Goal: Task Accomplishment & Management: Use online tool/utility

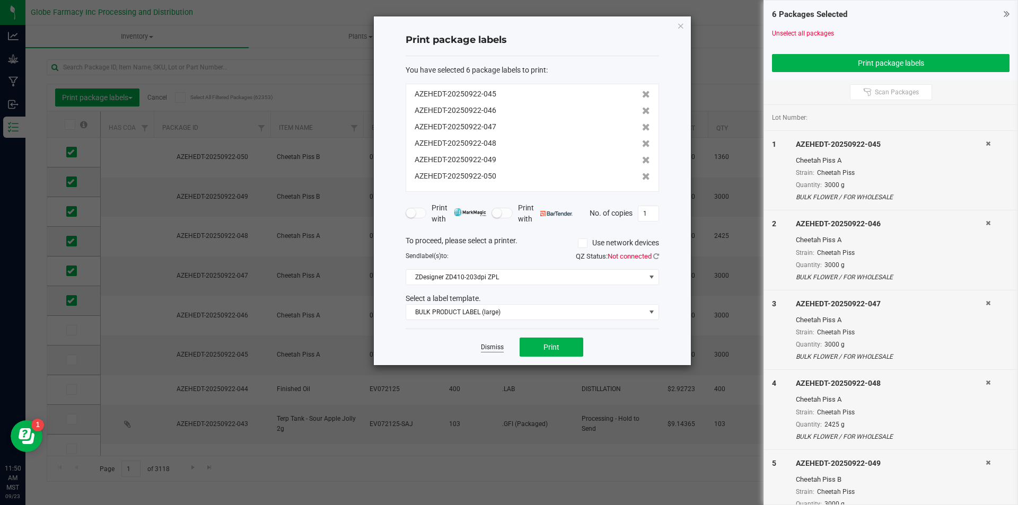
click at [494, 352] on app-cancel-button "Dismiss" at bounding box center [492, 347] width 23 height 11
click at [492, 347] on link "Dismiss" at bounding box center [492, 347] width 23 height 9
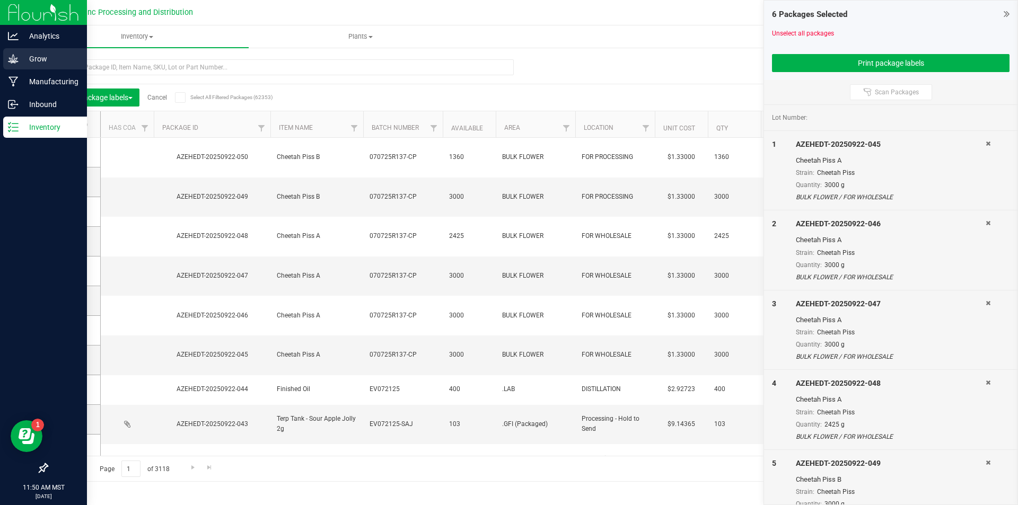
click at [15, 57] on icon at bounding box center [13, 59] width 11 height 11
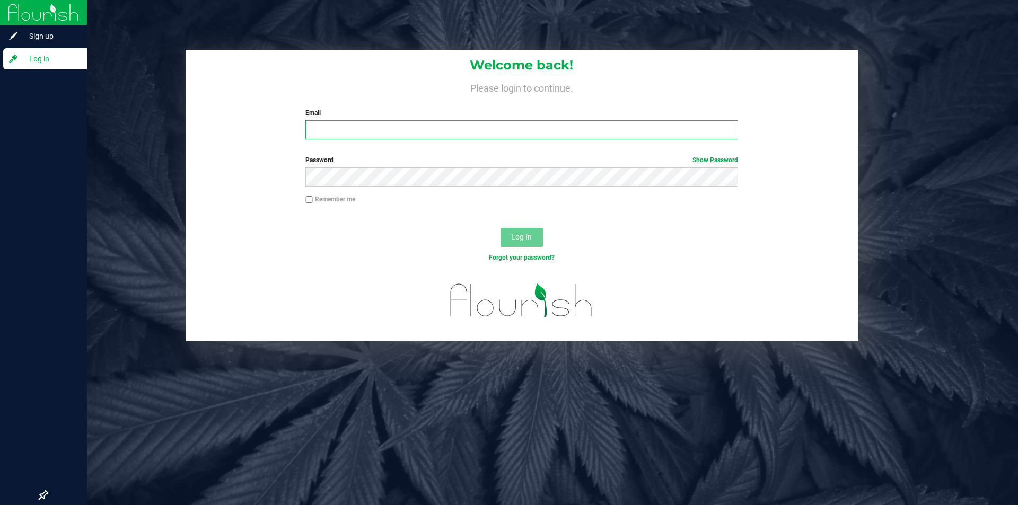
type input "[PERSON_NAME][EMAIL_ADDRESS][DOMAIN_NAME]"
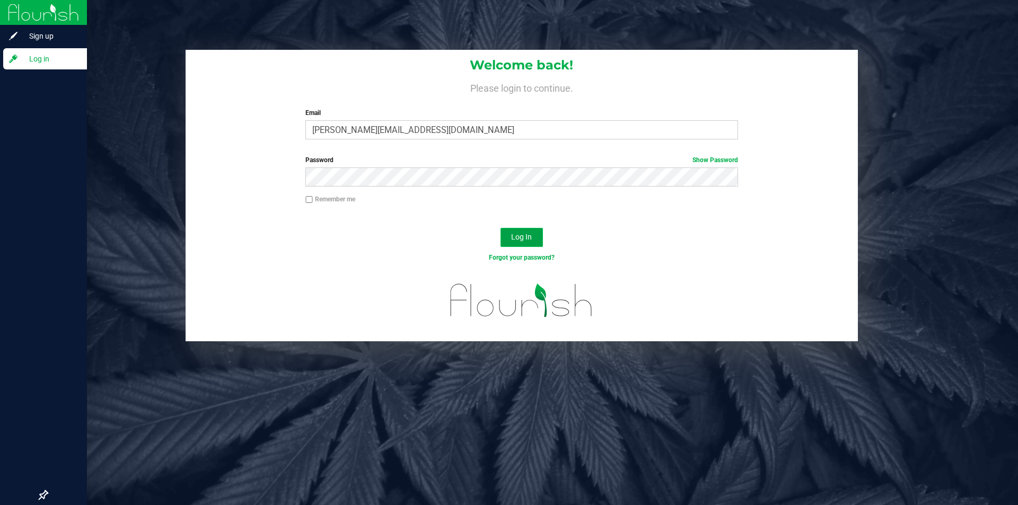
click at [522, 231] on button "Log In" at bounding box center [522, 237] width 42 height 19
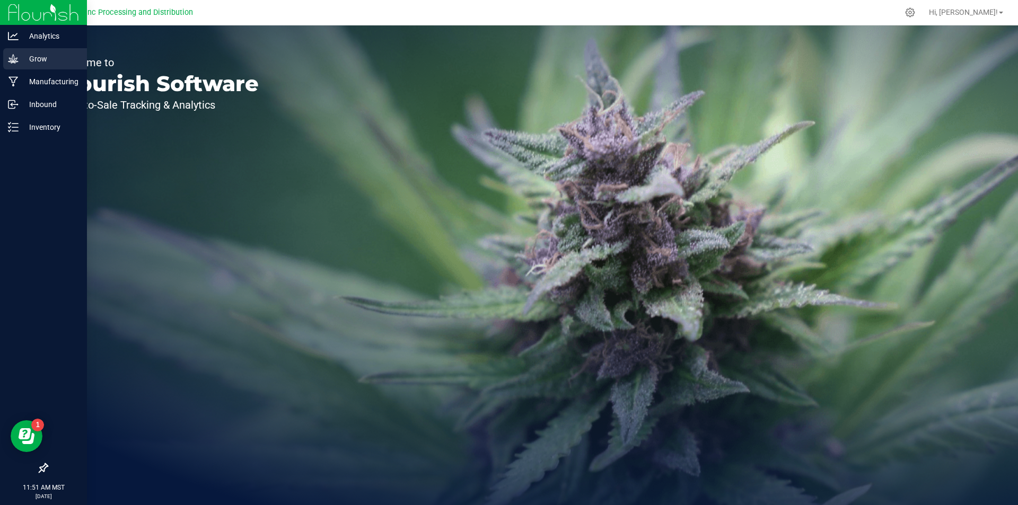
click at [13, 52] on div "Grow" at bounding box center [45, 58] width 84 height 21
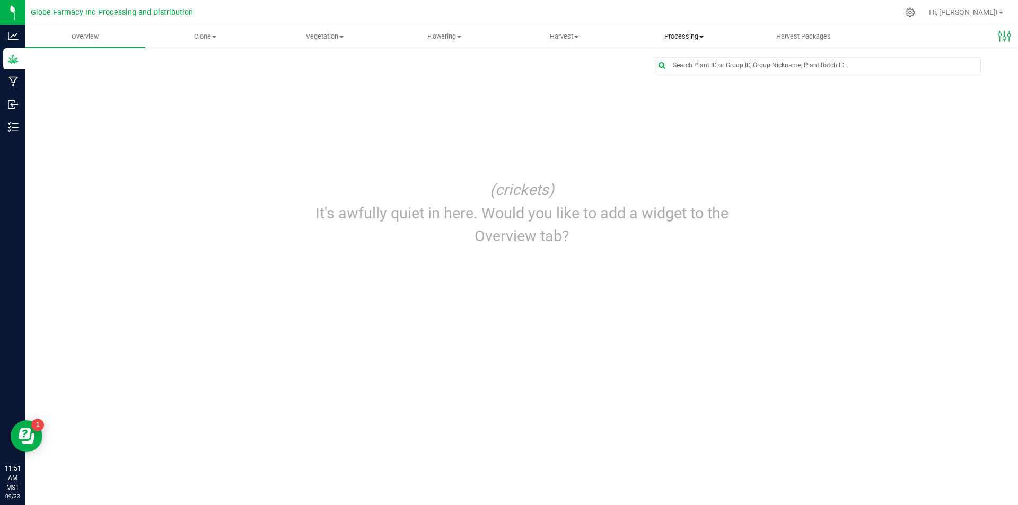
click at [665, 33] on span "Processing" at bounding box center [684, 37] width 119 height 10
click at [660, 71] on li "Processing harvests" at bounding box center [684, 77] width 120 height 13
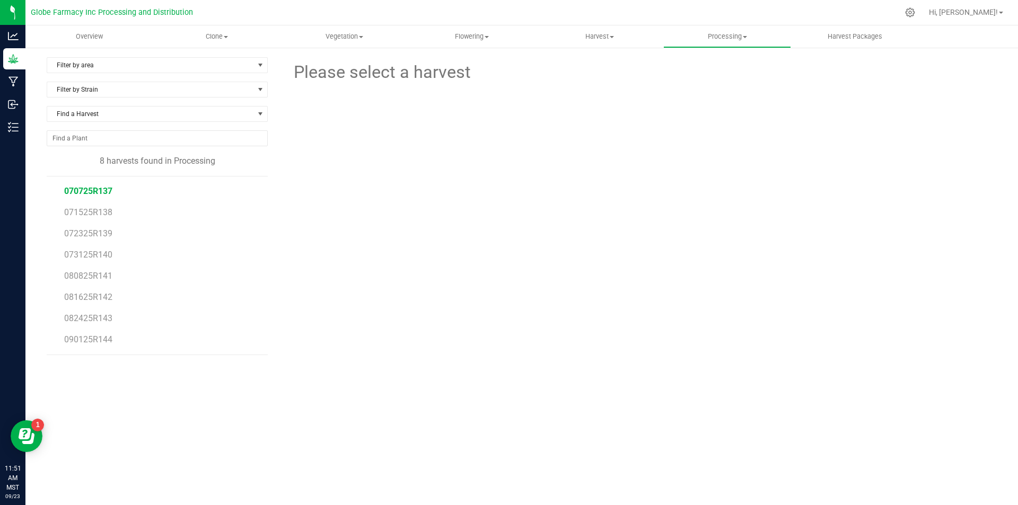
click at [107, 188] on span "070725R137" at bounding box center [88, 191] width 48 height 10
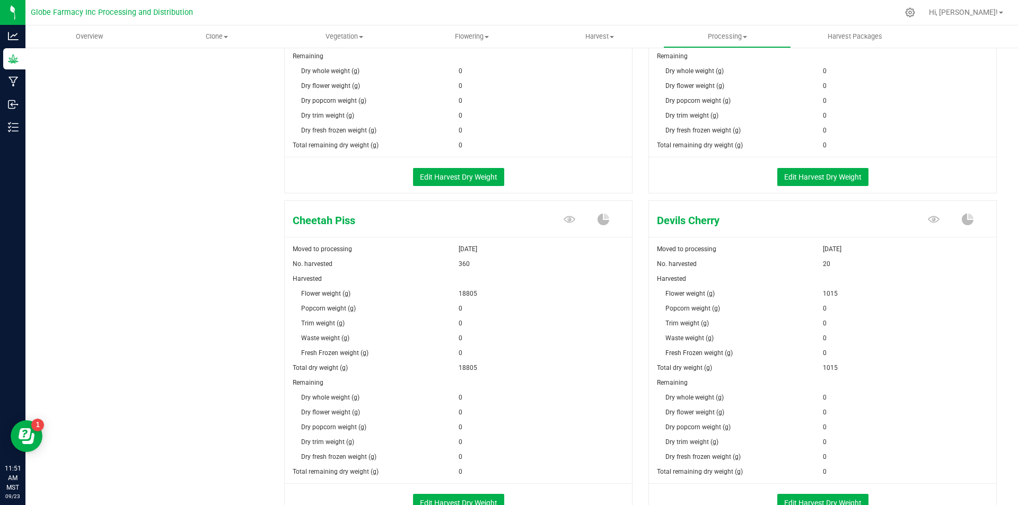
scroll to position [848, 0]
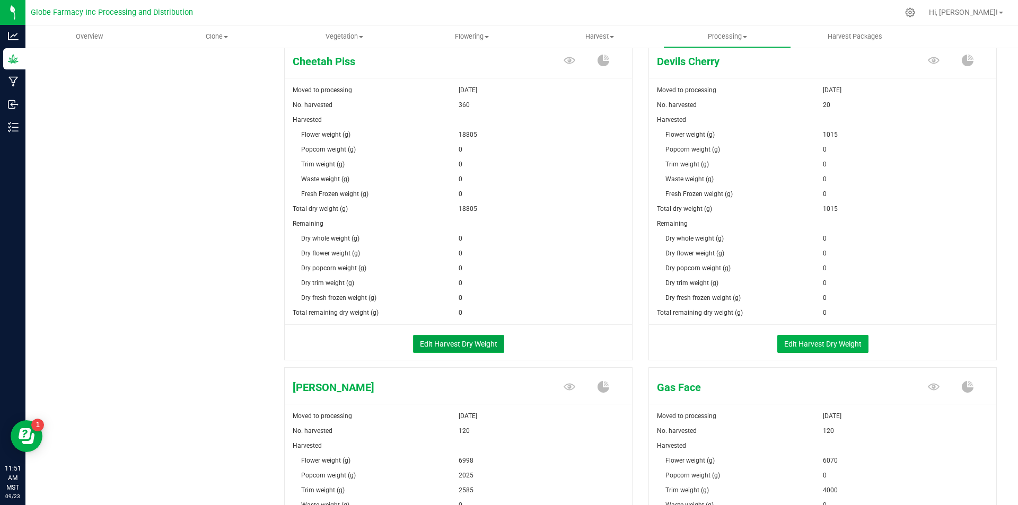
click at [481, 346] on button "Edit Harvest Dry Weight" at bounding box center [458, 344] width 91 height 18
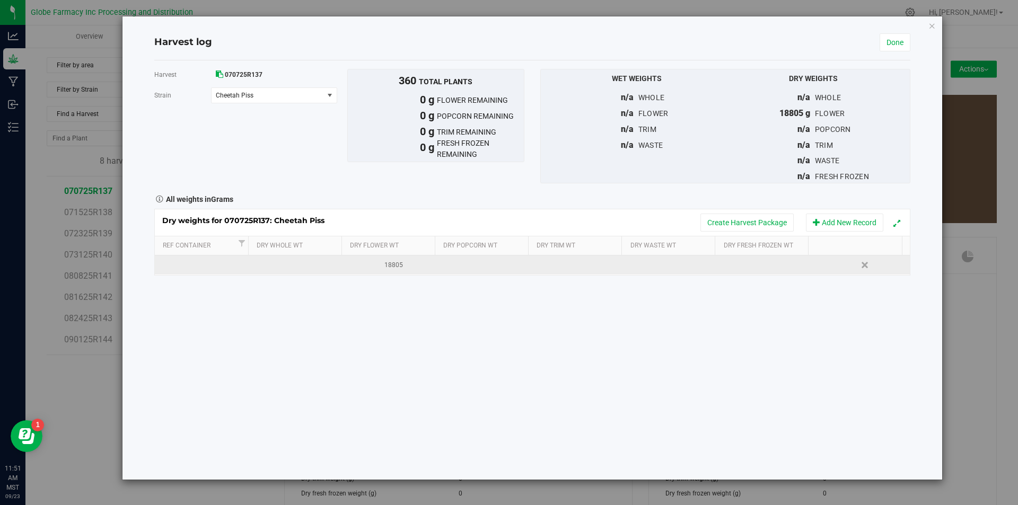
click at [404, 266] on div "18805" at bounding box center [394, 265] width 86 height 10
click at [361, 264] on input "18805" at bounding box center [393, 265] width 82 height 15
type input "15805"
click at [569, 268] on td at bounding box center [579, 265] width 94 height 19
click at [567, 266] on td at bounding box center [579, 265] width 94 height 19
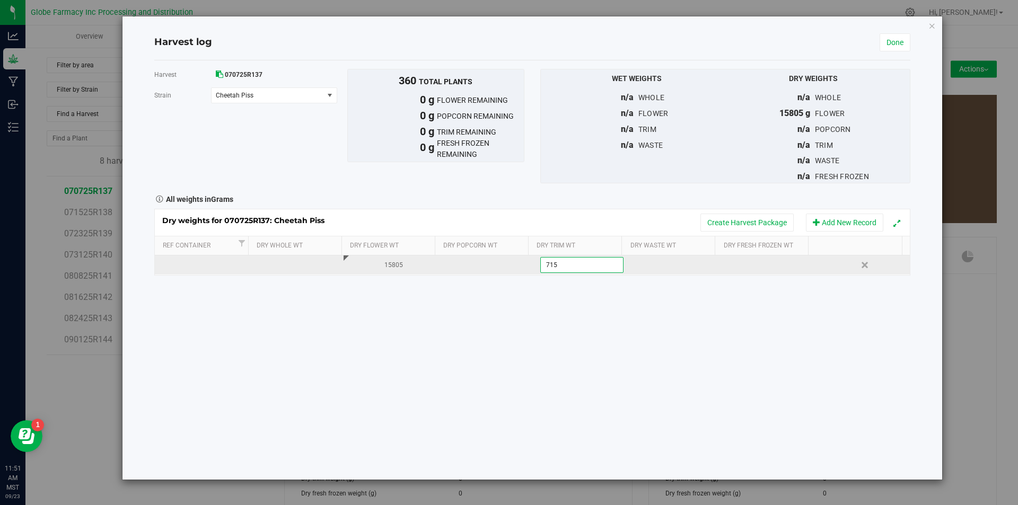
type input "7154"
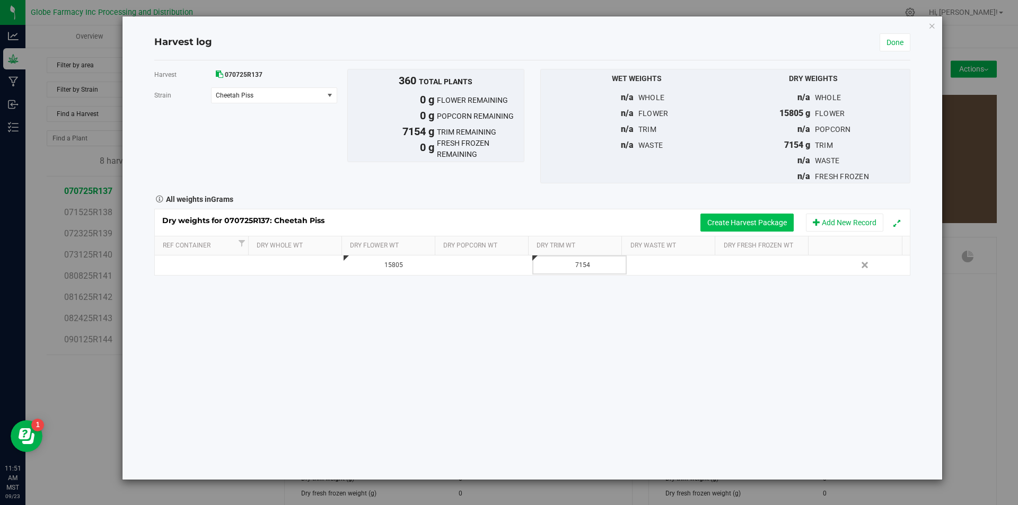
click at [729, 222] on button "Create Harvest Package" at bounding box center [746, 223] width 93 height 18
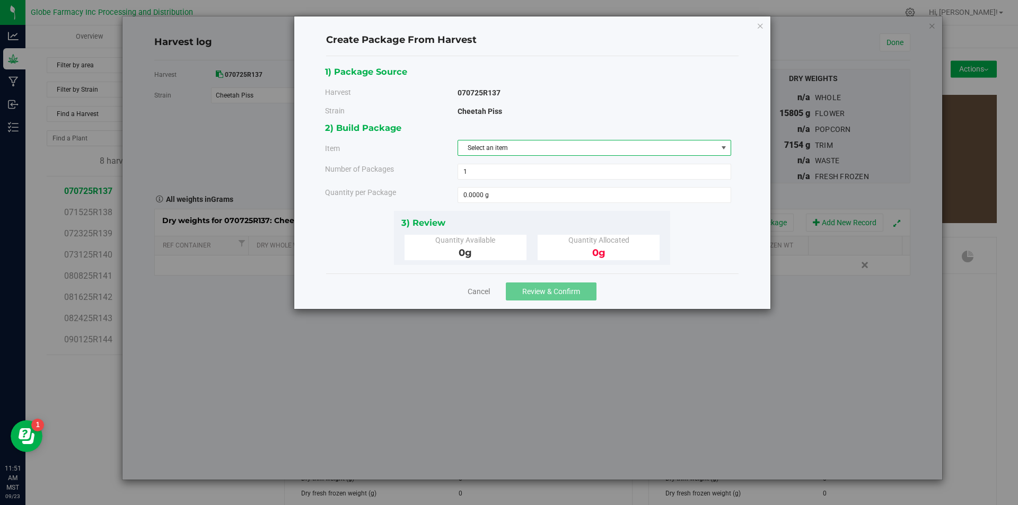
click at [570, 145] on span "Select an item" at bounding box center [587, 148] width 259 height 15
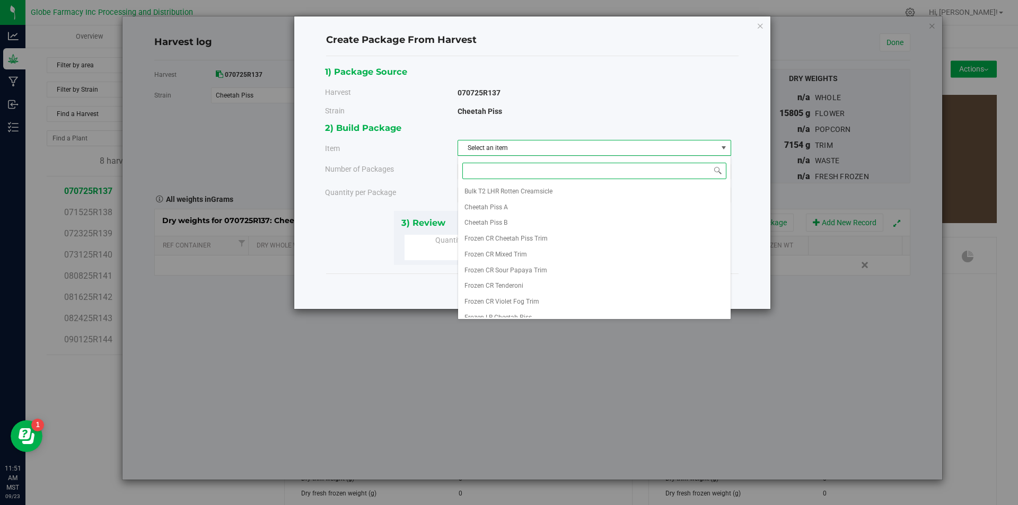
scroll to position [182, 0]
click at [549, 202] on li "Cheetah Piss A" at bounding box center [594, 200] width 273 height 16
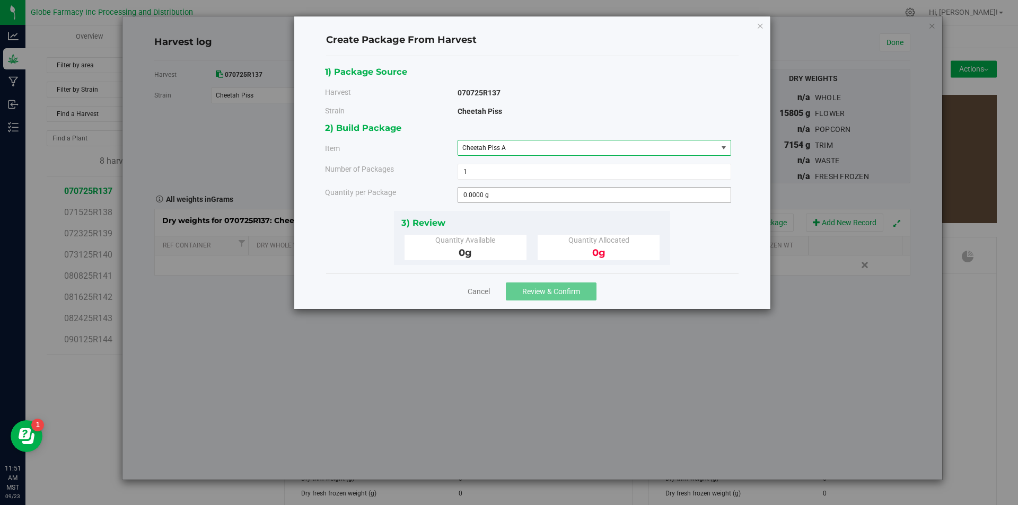
click at [549, 202] on body "Create Package From Harvest 1) Package Source Harvest 070725R137 [GEOGRAPHIC_DA…" at bounding box center [509, 252] width 1018 height 505
click at [549, 202] on span at bounding box center [595, 195] width 274 height 16
type input "0.0000 g"
click at [523, 144] on span "Cheetah Piss A" at bounding box center [587, 148] width 259 height 15
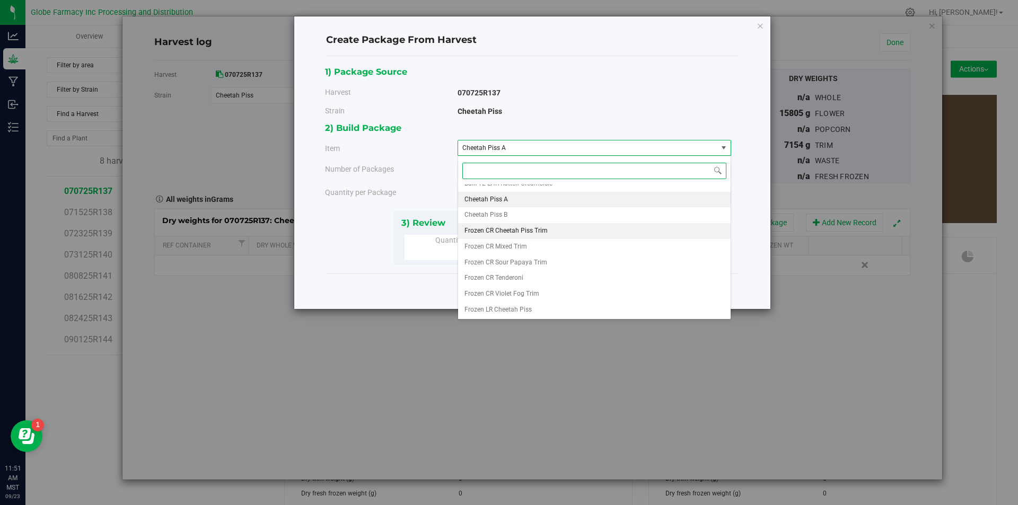
click at [506, 229] on span "Frozen CR Cheetah Piss Trim" at bounding box center [506, 231] width 83 height 14
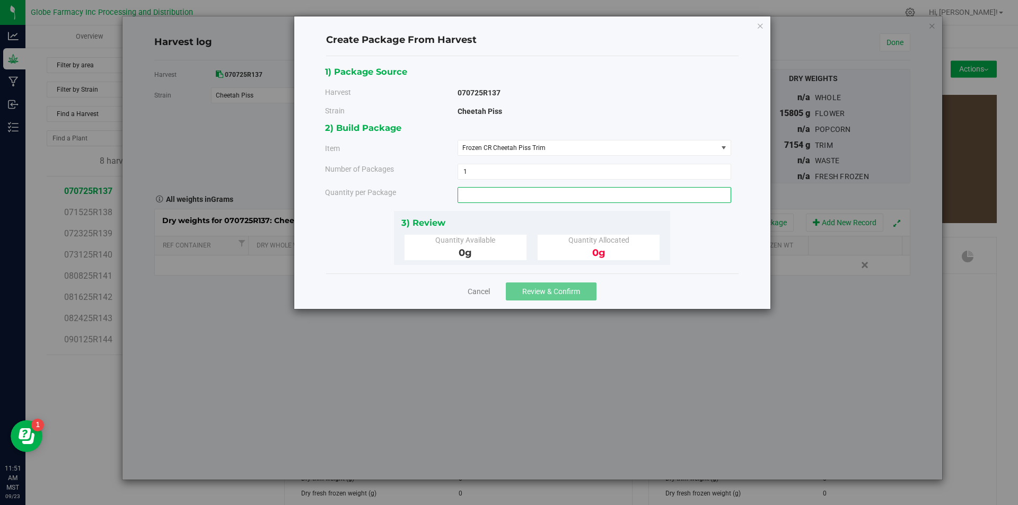
click at [507, 197] on span at bounding box center [595, 195] width 274 height 16
type input "3724"
click at [523, 293] on span "Review & Confirm" at bounding box center [551, 291] width 58 height 8
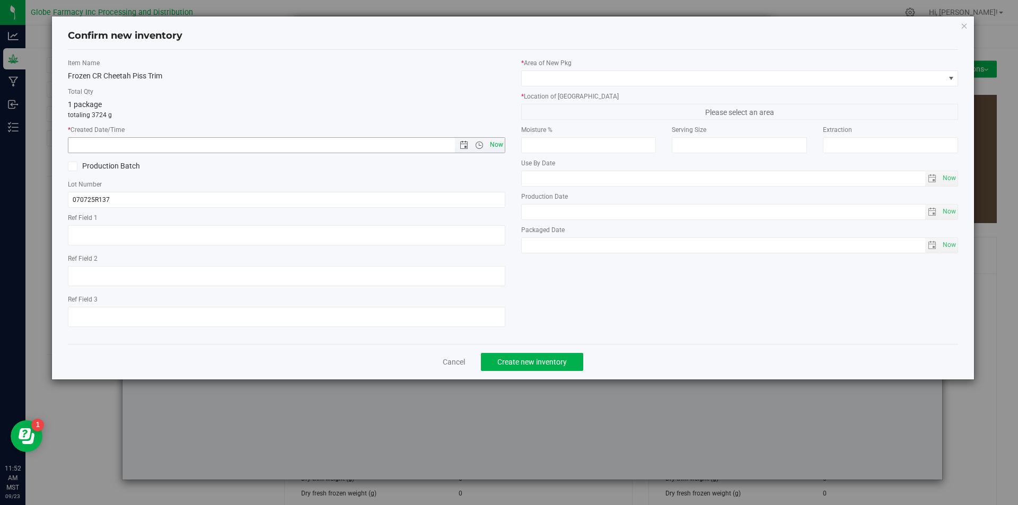
click at [500, 145] on span "Now" at bounding box center [496, 144] width 18 height 15
type input "[DATE] 11:52 AM"
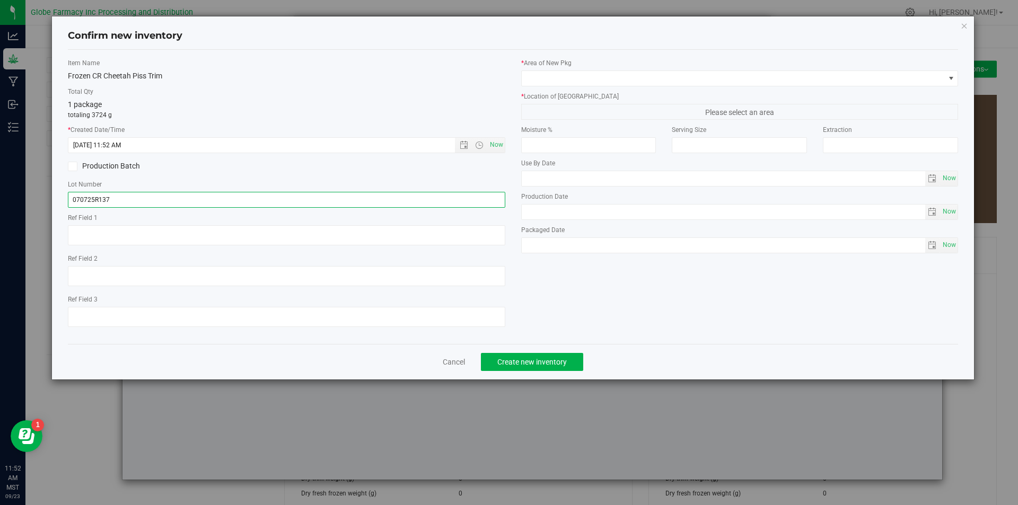
click at [163, 198] on input "070725R137" at bounding box center [286, 200] width 437 height 16
type input "070725R137-CP"
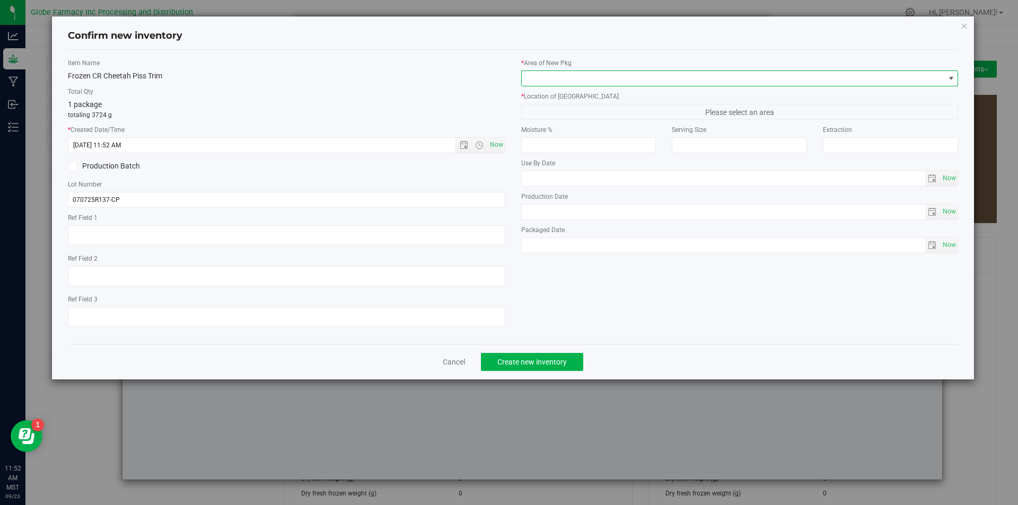
click at [636, 77] on span at bounding box center [733, 78] width 423 height 15
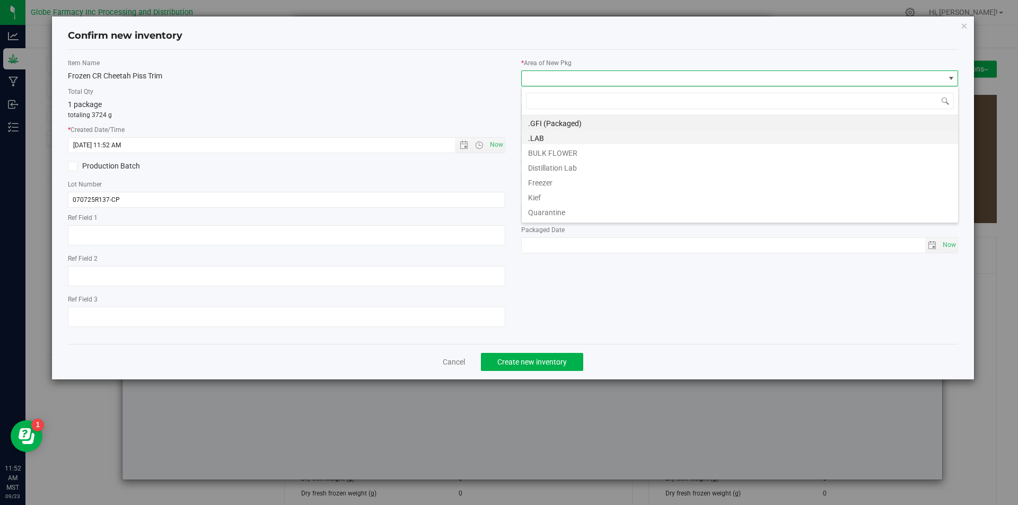
scroll to position [16, 437]
click at [582, 148] on li "BULK FLOWER" at bounding box center [740, 151] width 436 height 15
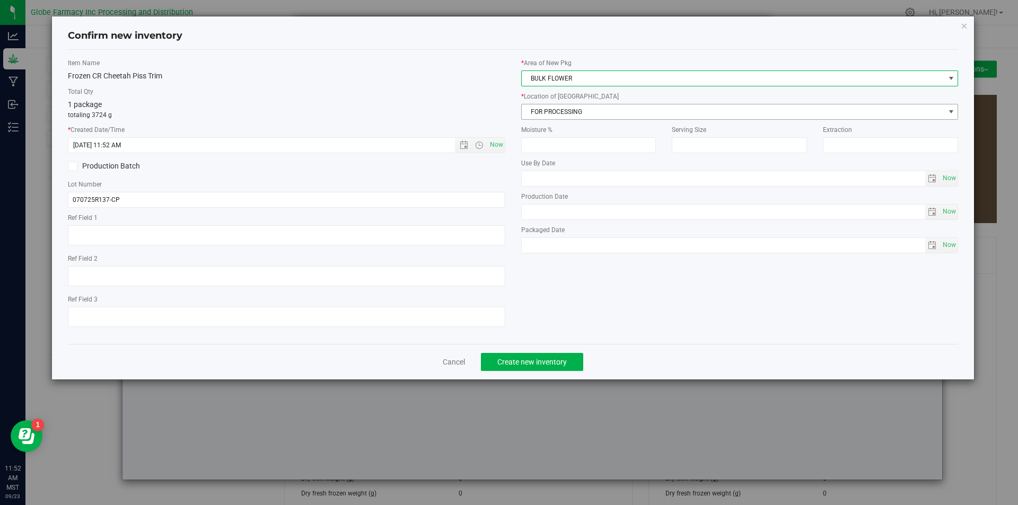
click at [588, 116] on span "FOR PROCESSING" at bounding box center [733, 111] width 423 height 15
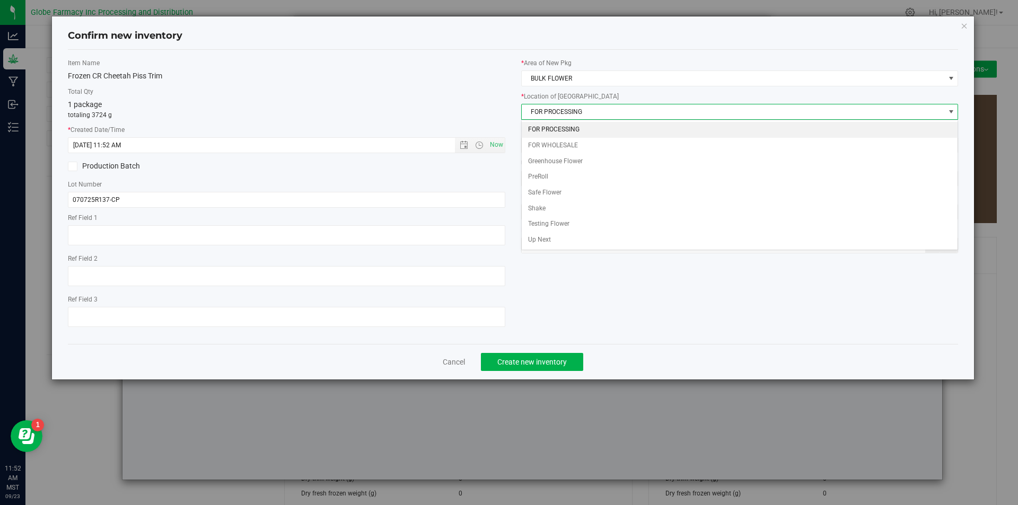
click at [580, 131] on li "FOR PROCESSING" at bounding box center [740, 130] width 436 height 16
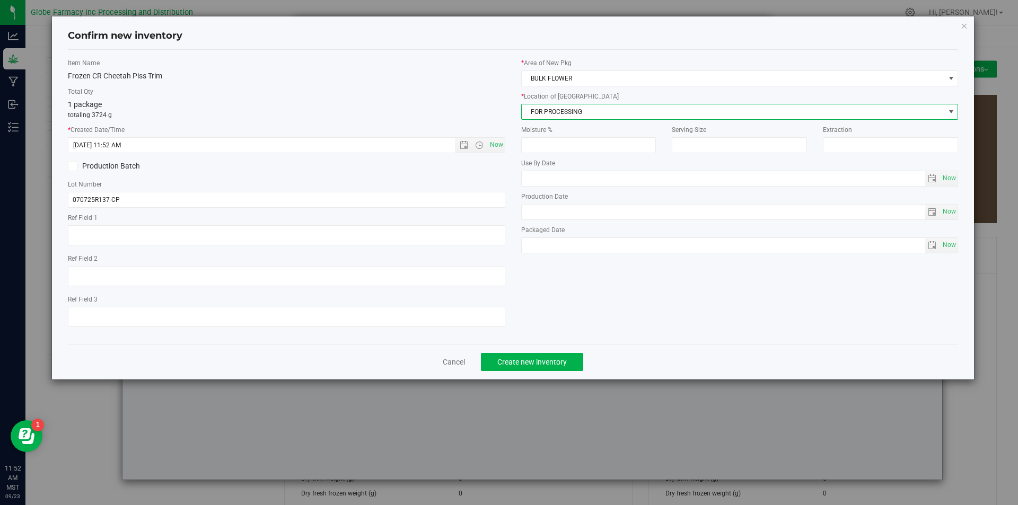
click at [536, 352] on div "Cancel Create new inventory" at bounding box center [513, 362] width 891 height 36
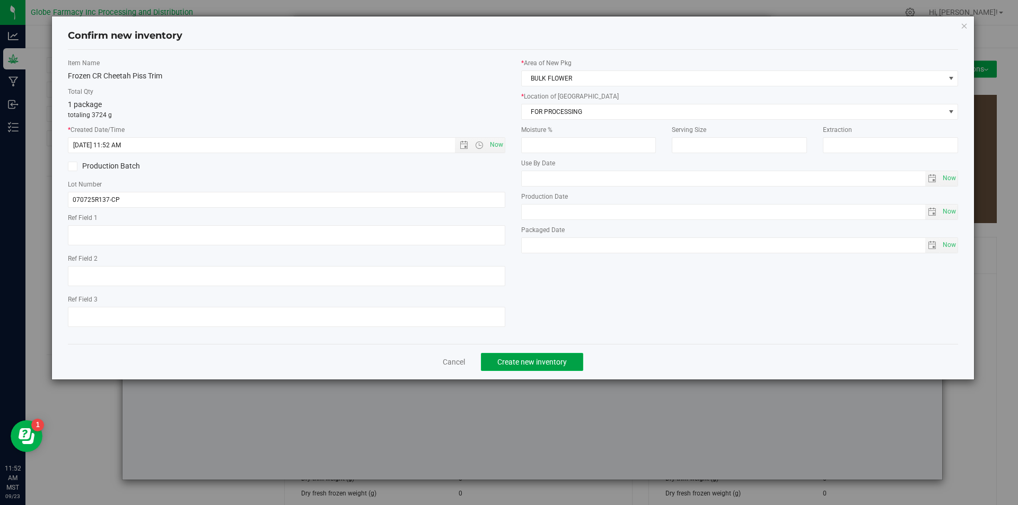
click at [532, 358] on span "Create new inventory" at bounding box center [531, 362] width 69 height 8
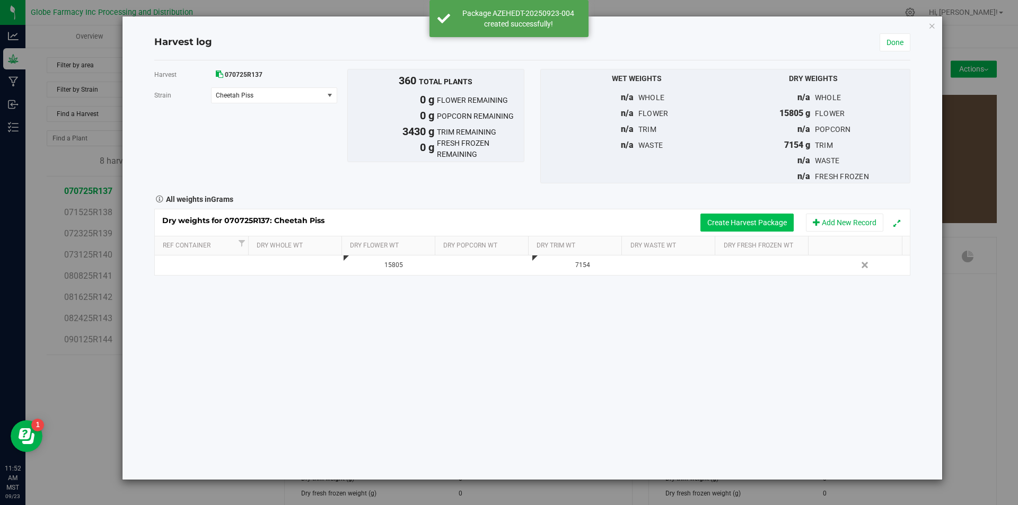
click at [725, 222] on button "Create Harvest Package" at bounding box center [746, 223] width 93 height 18
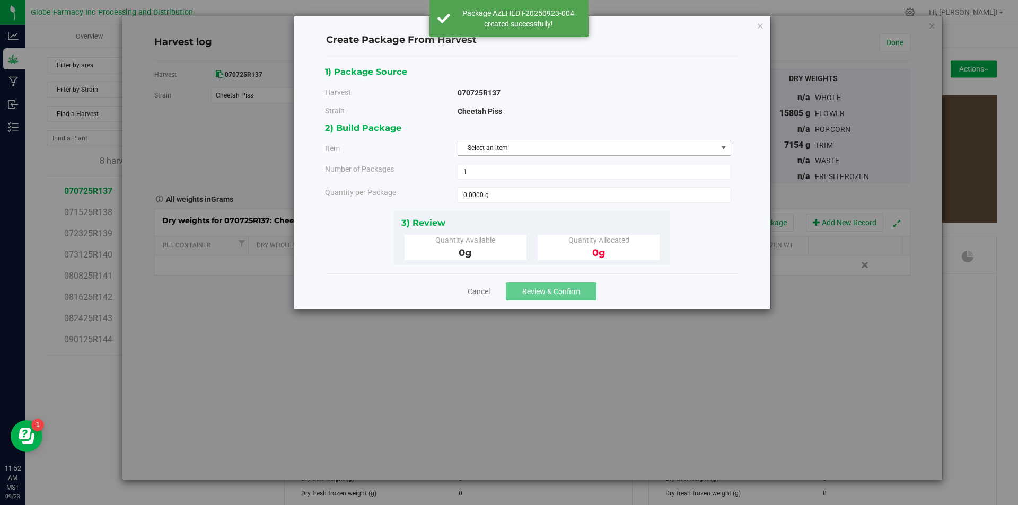
click at [562, 150] on span "Select an item" at bounding box center [587, 148] width 259 height 15
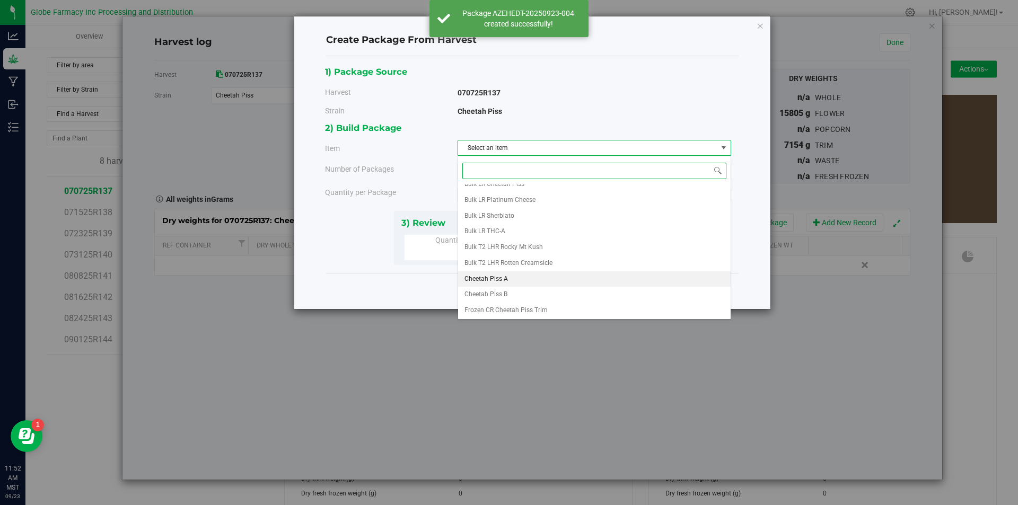
scroll to position [106, 0]
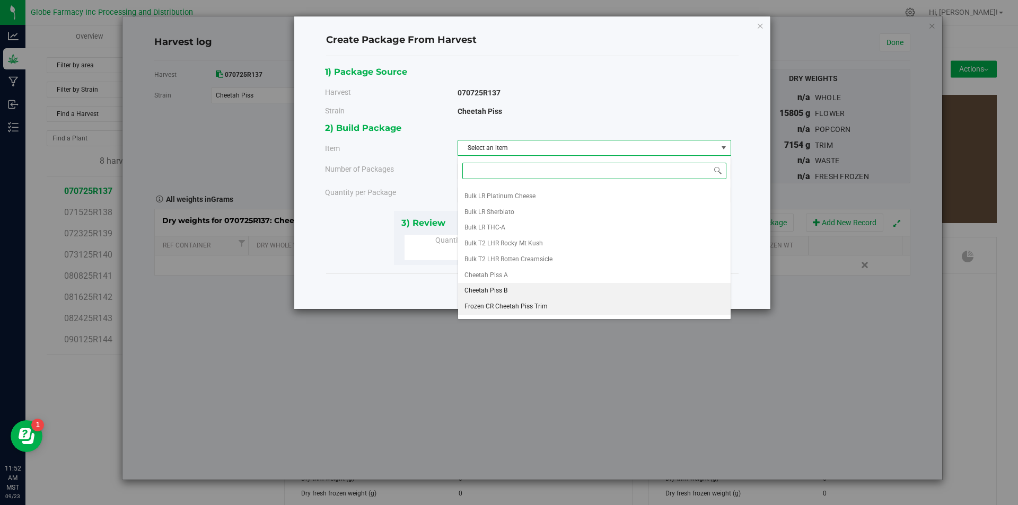
click at [521, 302] on span "Frozen CR Cheetah Piss Trim" at bounding box center [506, 307] width 83 height 14
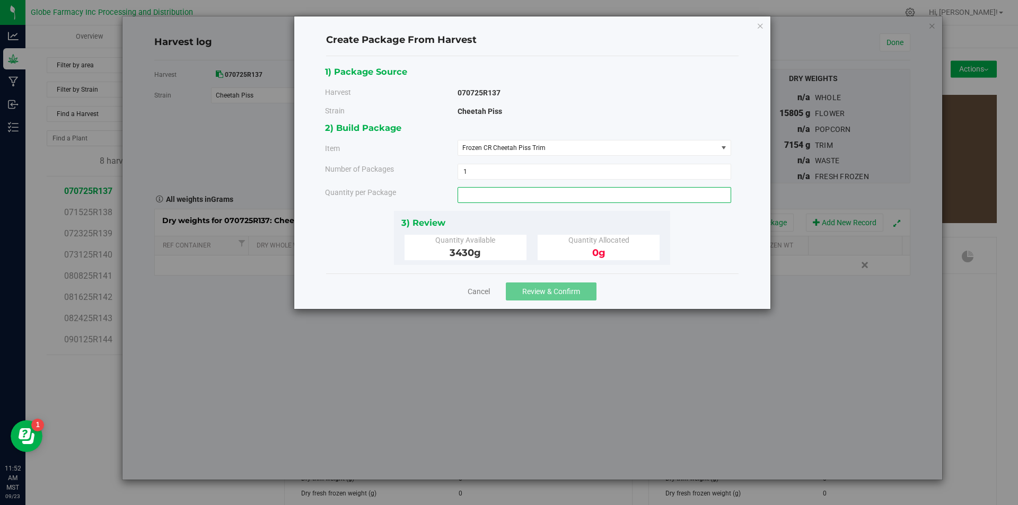
click at [537, 194] on span at bounding box center [595, 195] width 274 height 16
type input "3430"
type input "3430.0000 g"
click at [554, 286] on button "Review & Confirm" at bounding box center [551, 292] width 91 height 18
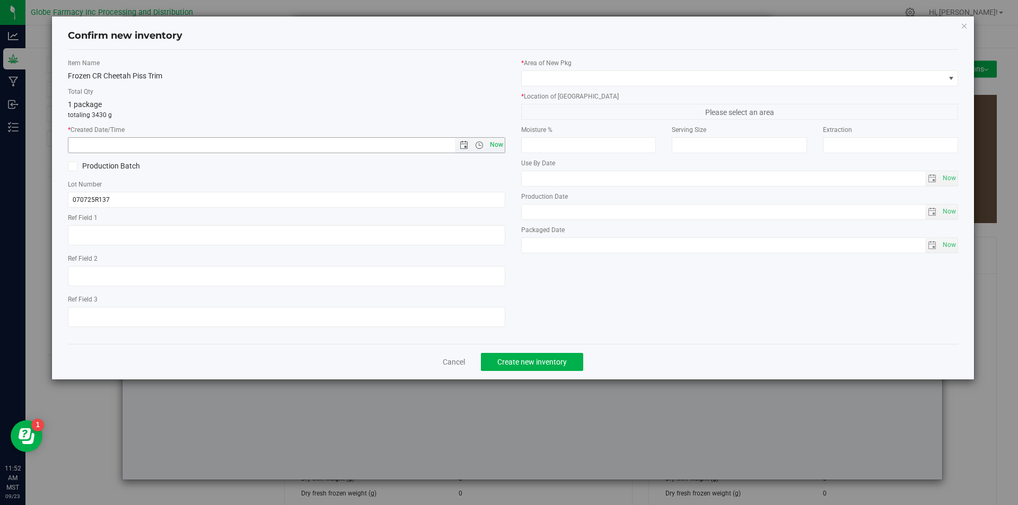
click at [496, 145] on span "Now" at bounding box center [496, 144] width 18 height 15
type input "[DATE] 11:52 AM"
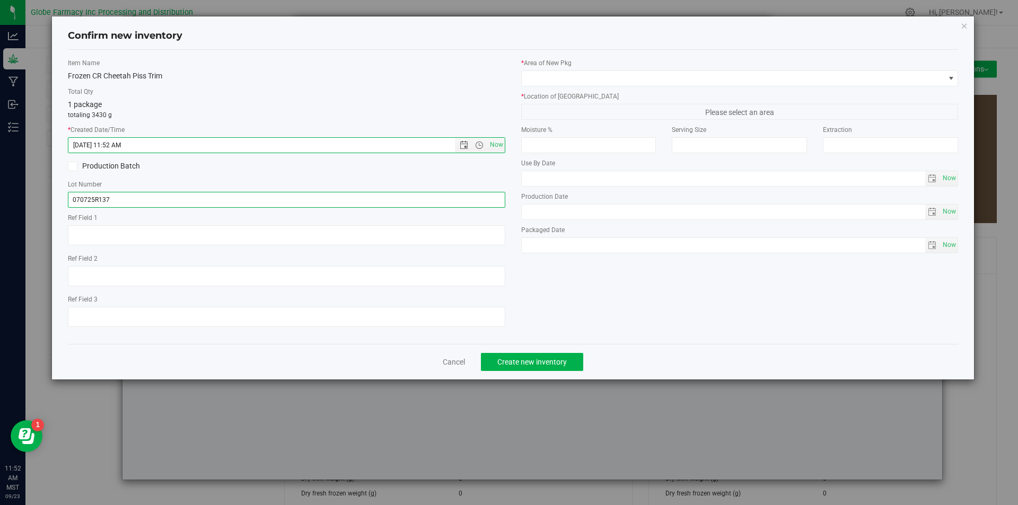
click at [122, 200] on input "070725R137" at bounding box center [286, 200] width 437 height 16
type input "070725R137-CP"
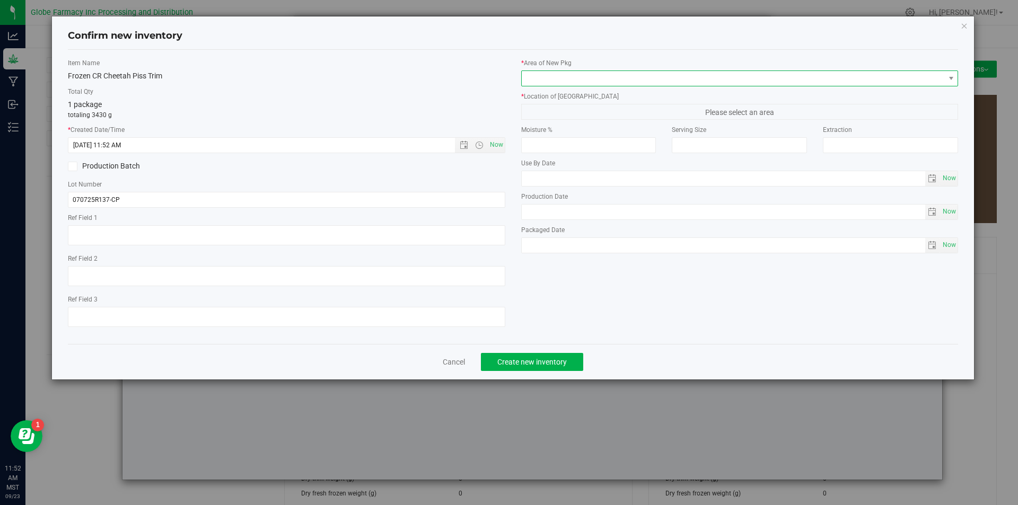
click at [633, 76] on span at bounding box center [733, 78] width 423 height 15
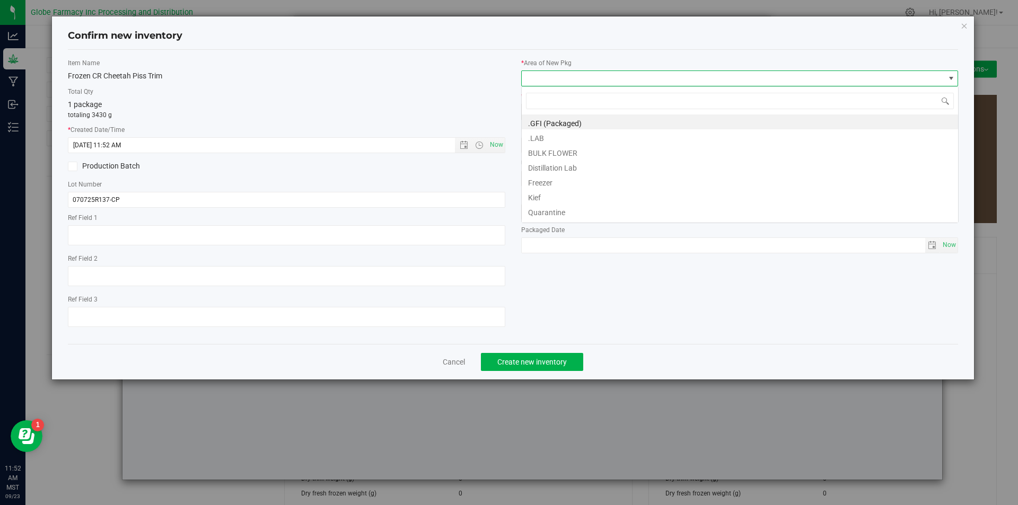
scroll to position [16, 437]
click at [576, 145] on li "BULK FLOWER" at bounding box center [740, 151] width 436 height 15
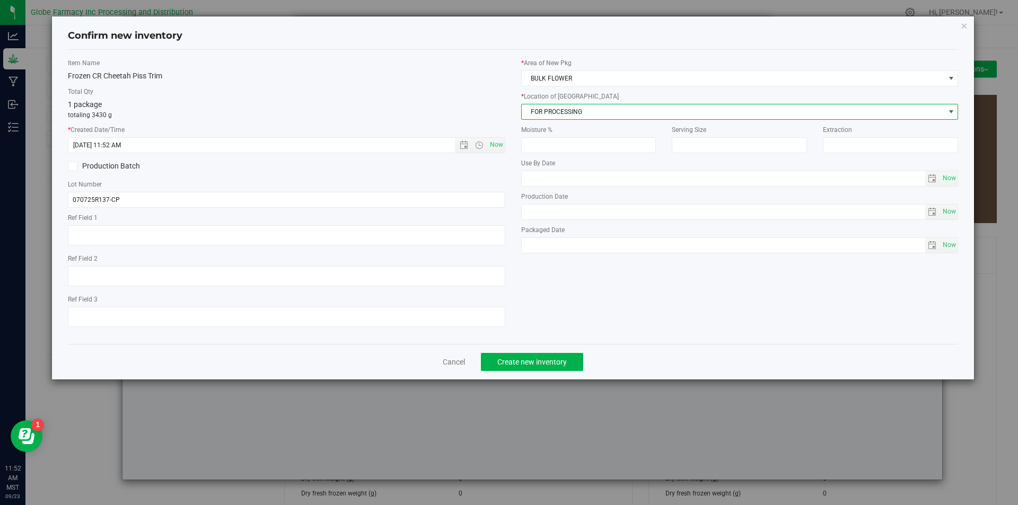
click at [579, 113] on span "FOR PROCESSING" at bounding box center [733, 111] width 423 height 15
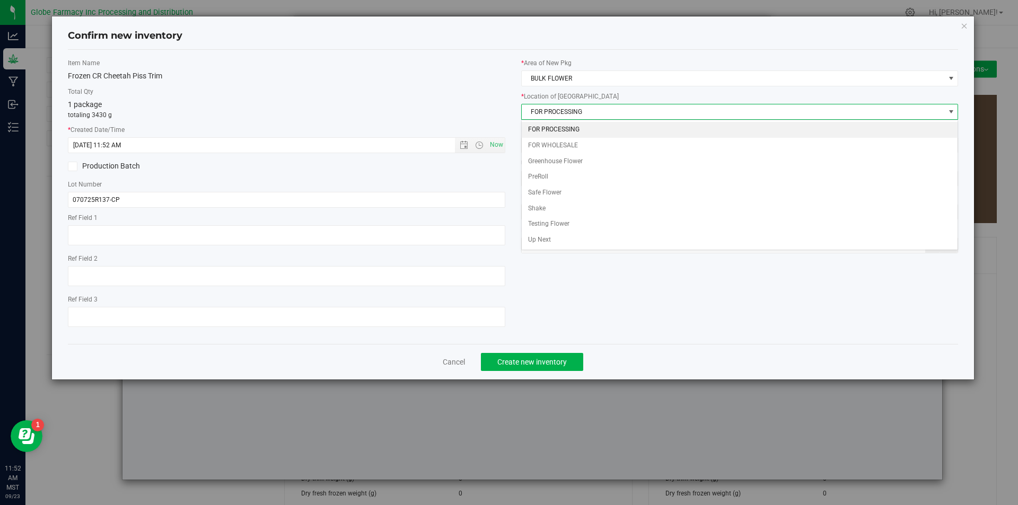
click at [571, 129] on li "FOR PROCESSING" at bounding box center [740, 130] width 436 height 16
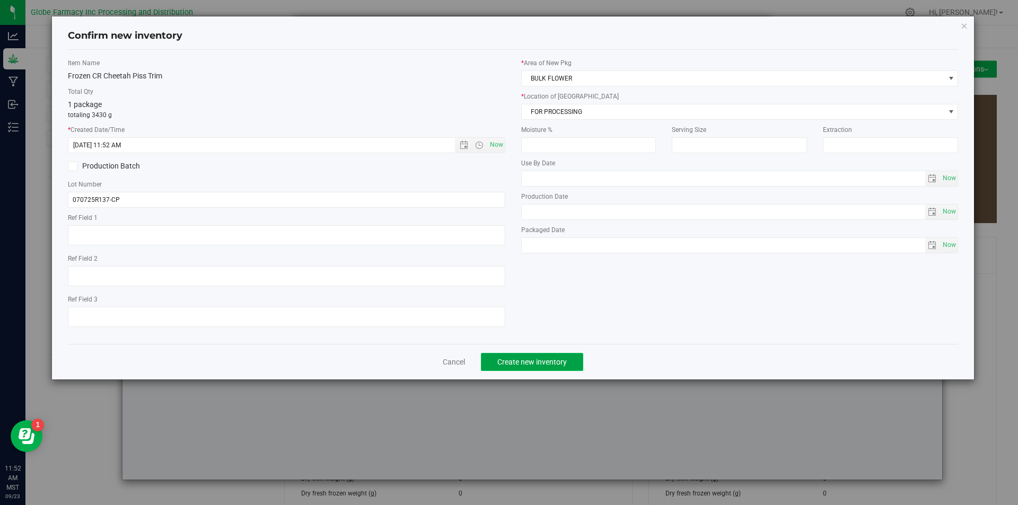
click at [557, 354] on button "Create new inventory" at bounding box center [532, 362] width 102 height 18
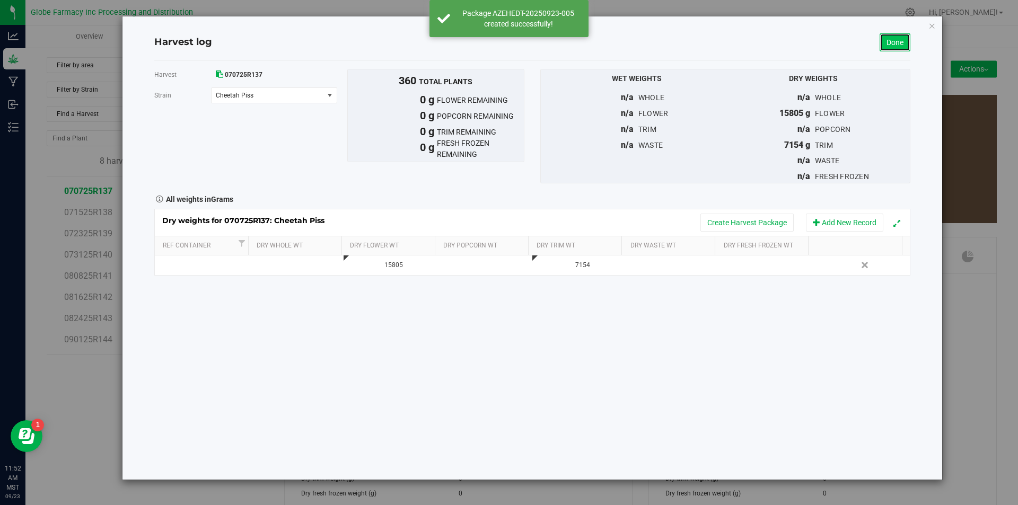
click at [898, 50] on link "Done" at bounding box center [895, 42] width 31 height 18
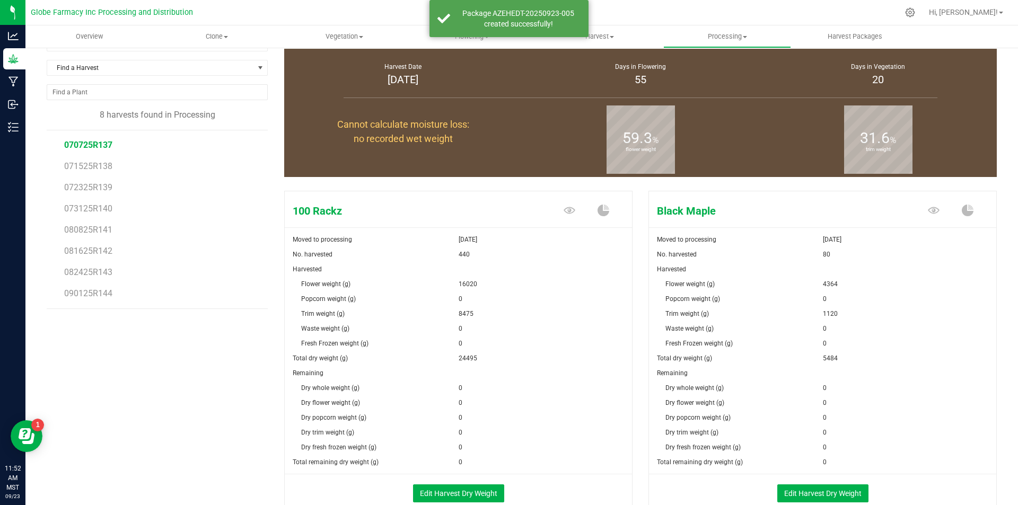
scroll to position [106, 0]
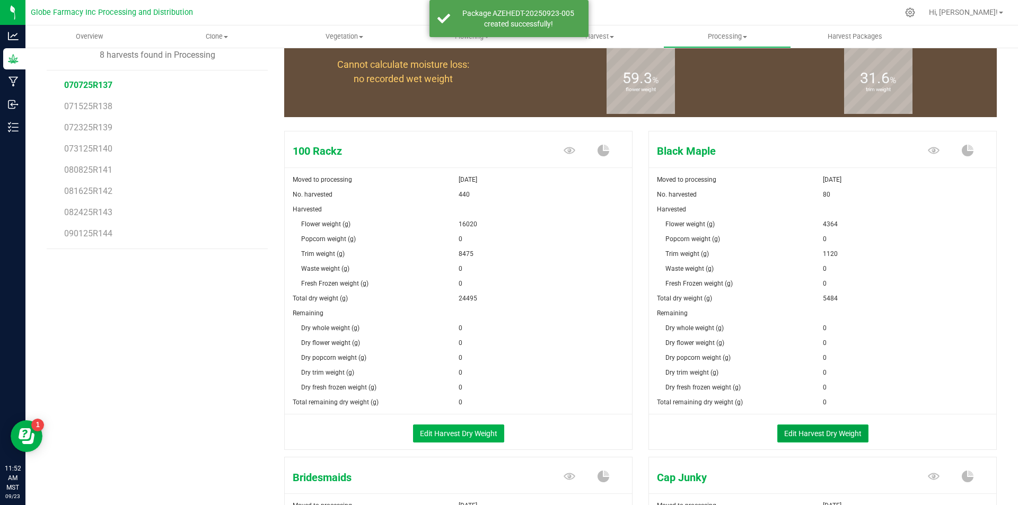
click at [796, 430] on button "Edit Harvest Dry Weight" at bounding box center [822, 434] width 91 height 18
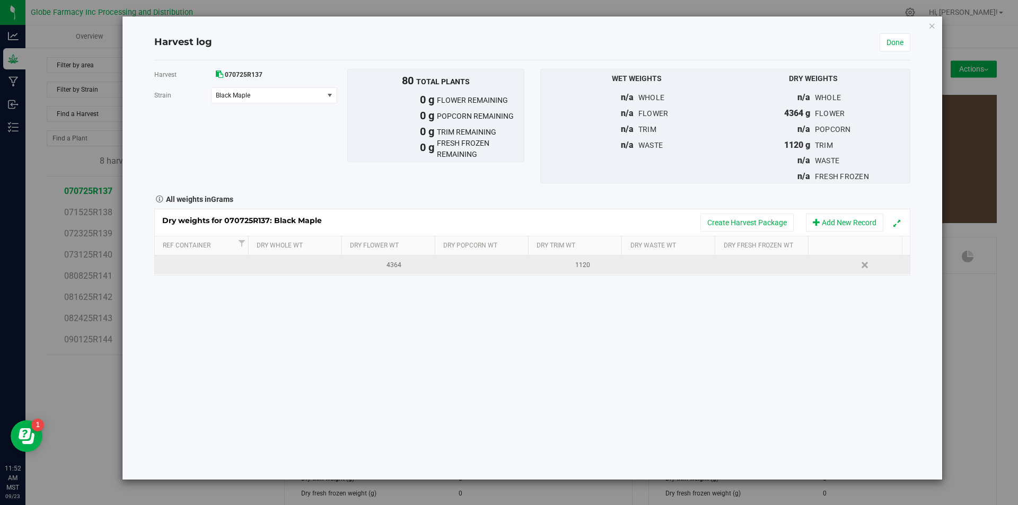
click at [485, 265] on td at bounding box center [485, 265] width 94 height 19
type input "2202"
click at [745, 228] on button "Create Harvest Package" at bounding box center [746, 223] width 93 height 18
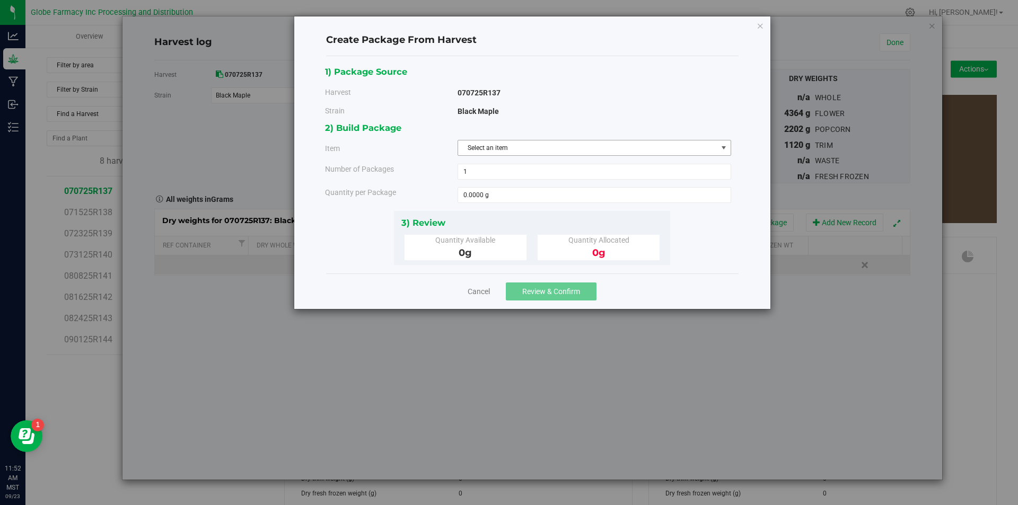
click at [650, 148] on span "Select an item" at bounding box center [587, 148] width 259 height 15
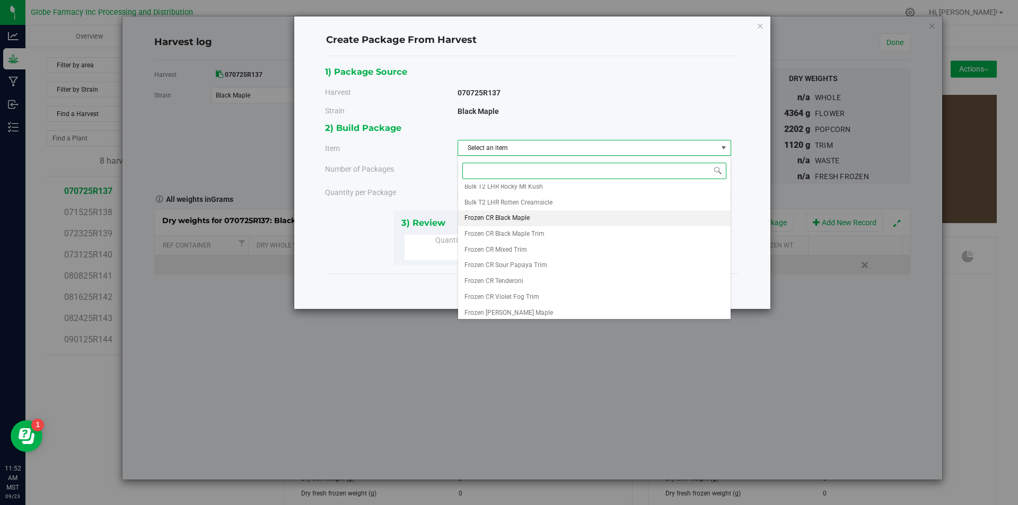
scroll to position [245, 0]
click at [603, 215] on li "Frozen CR Black Maple" at bounding box center [594, 215] width 273 height 16
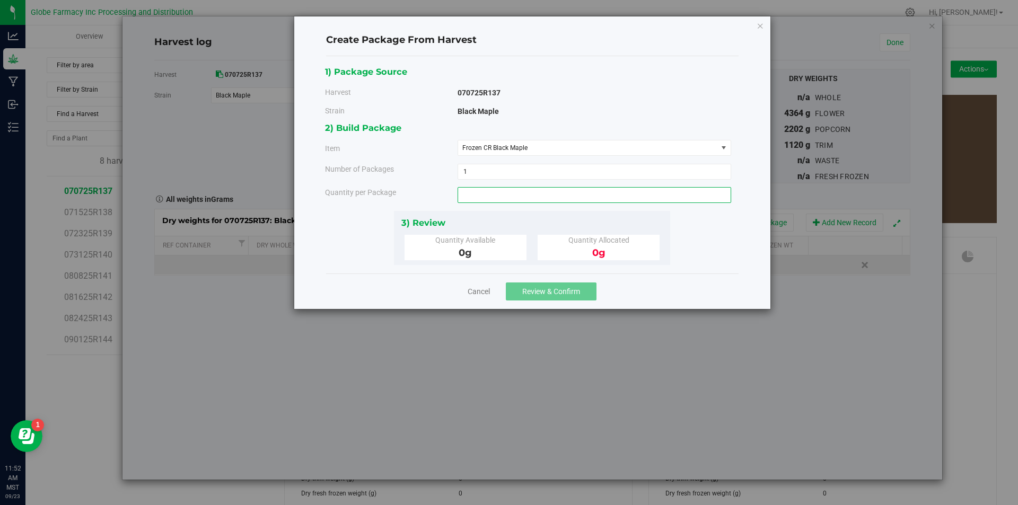
click at [555, 198] on span at bounding box center [595, 195] width 274 height 16
type input "2202"
click at [571, 285] on button "Review & Confirm" at bounding box center [551, 292] width 91 height 18
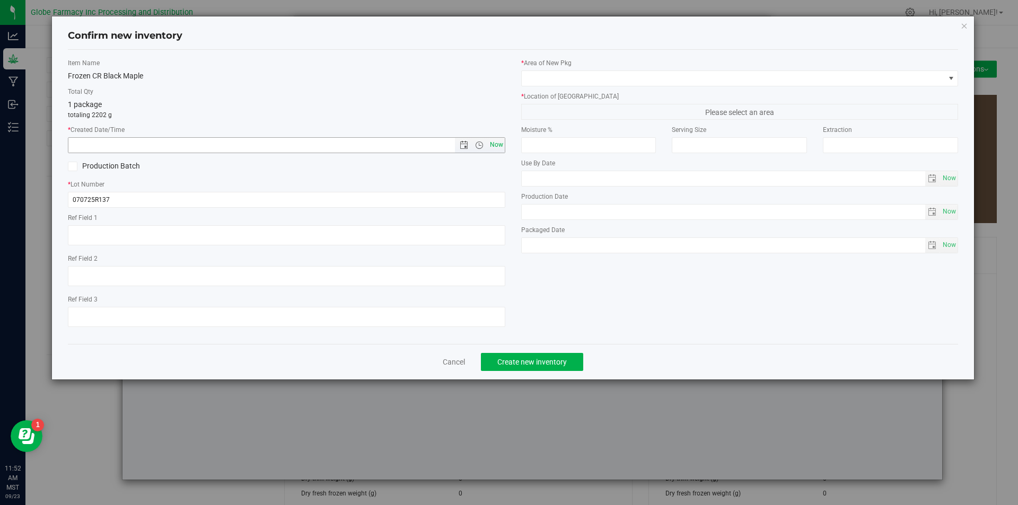
click at [500, 142] on span "Now" at bounding box center [496, 144] width 18 height 15
type input "[DATE] 11:52 AM"
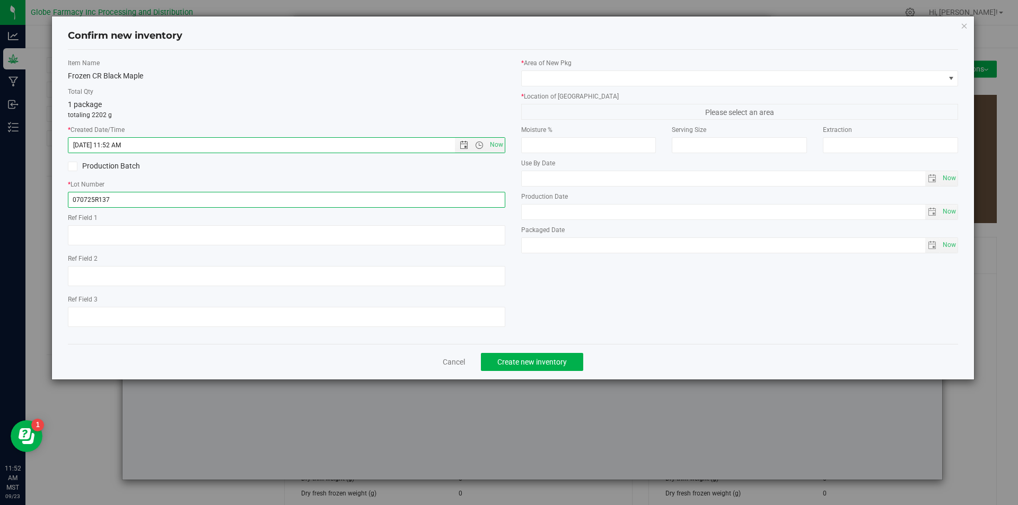
click at [147, 197] on input "070725R137" at bounding box center [286, 200] width 437 height 16
type input "070725R137-MIX-QC"
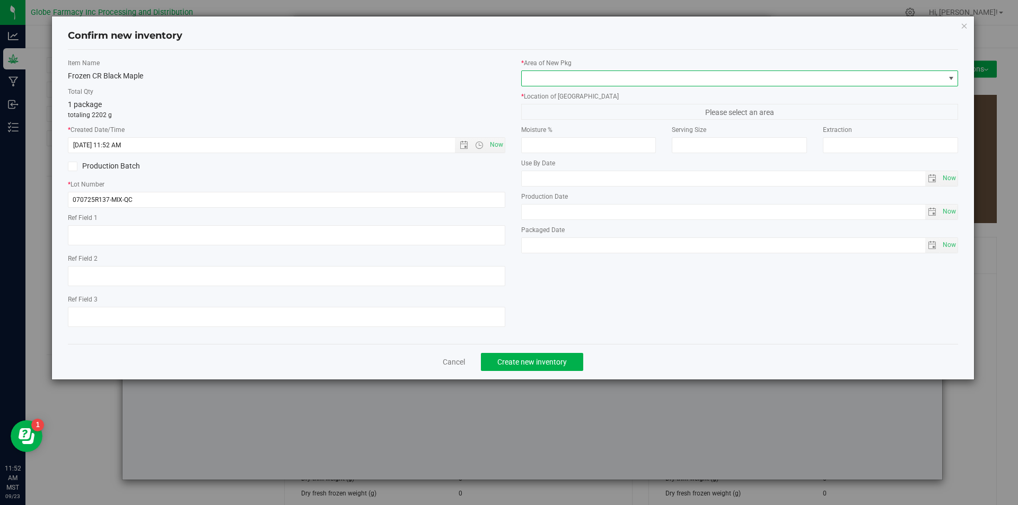
click at [549, 73] on span at bounding box center [733, 78] width 423 height 15
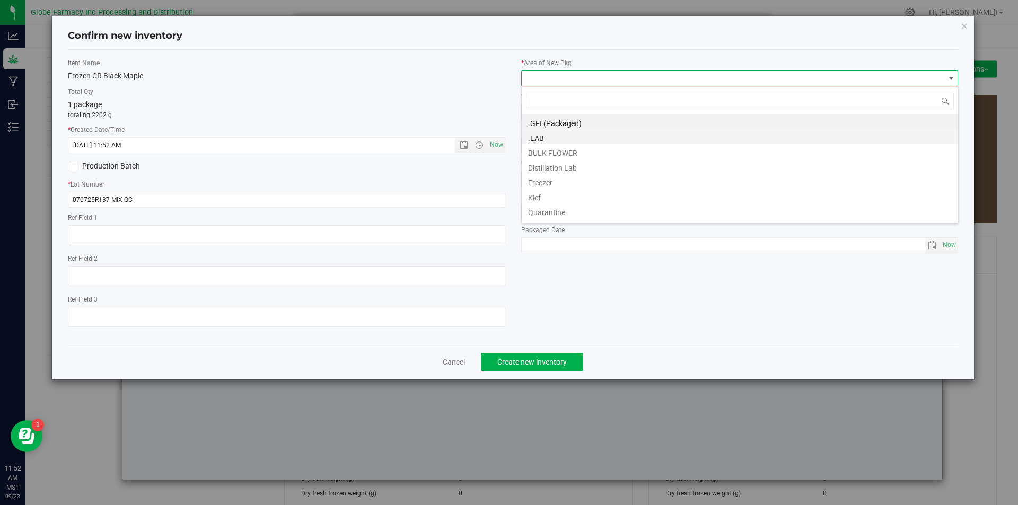
scroll to position [16, 437]
click at [555, 152] on li "BULK FLOWER" at bounding box center [740, 151] width 436 height 15
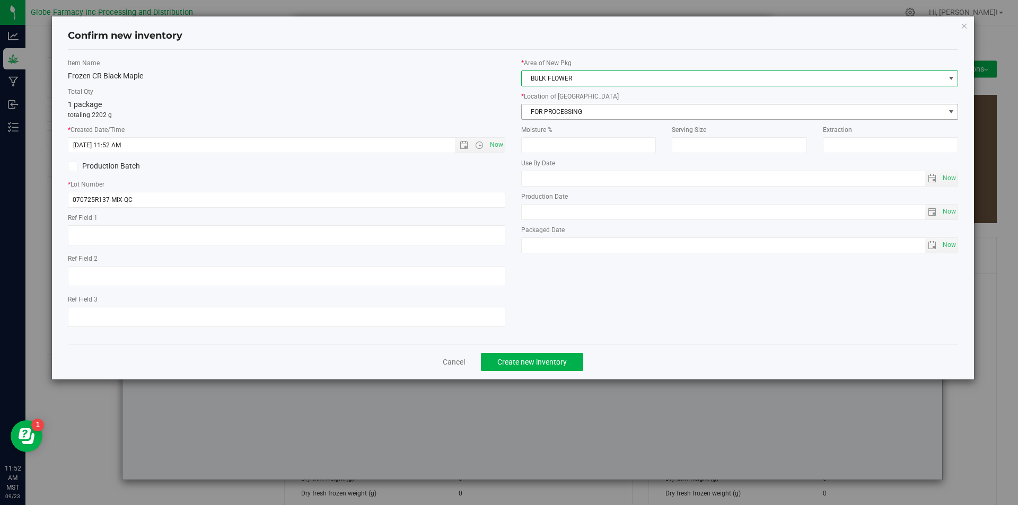
click at [563, 113] on span "FOR PROCESSING" at bounding box center [733, 111] width 423 height 15
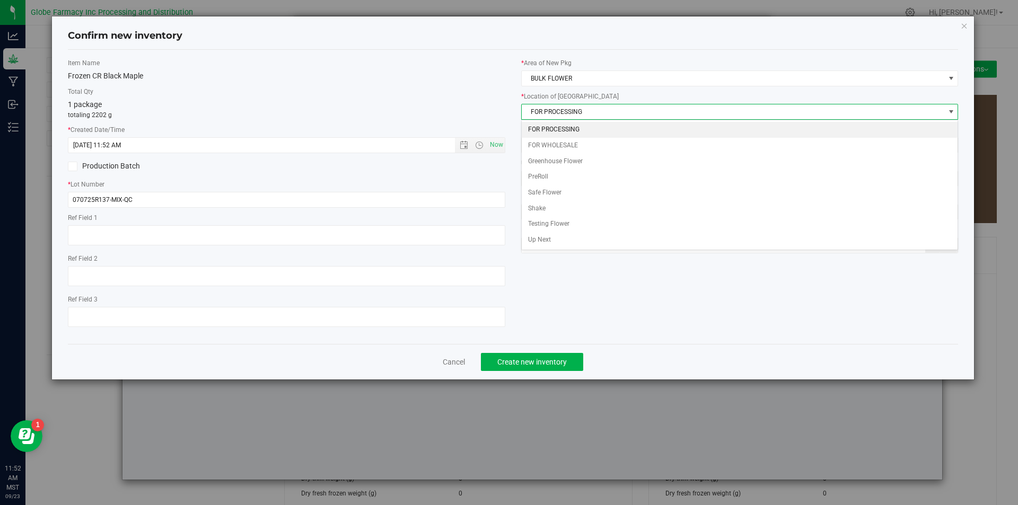
click at [558, 128] on li "FOR PROCESSING" at bounding box center [740, 130] width 436 height 16
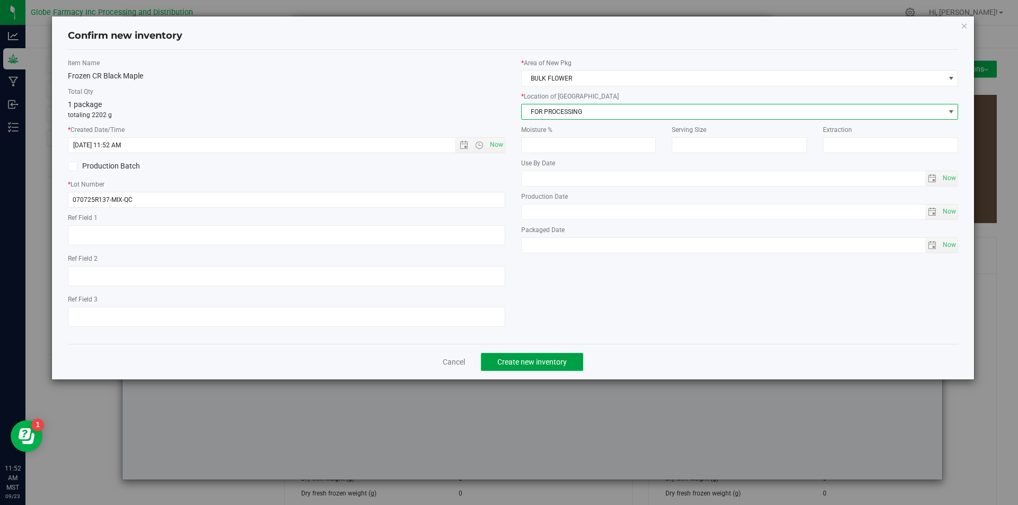
click at [549, 354] on button "Create new inventory" at bounding box center [532, 362] width 102 height 18
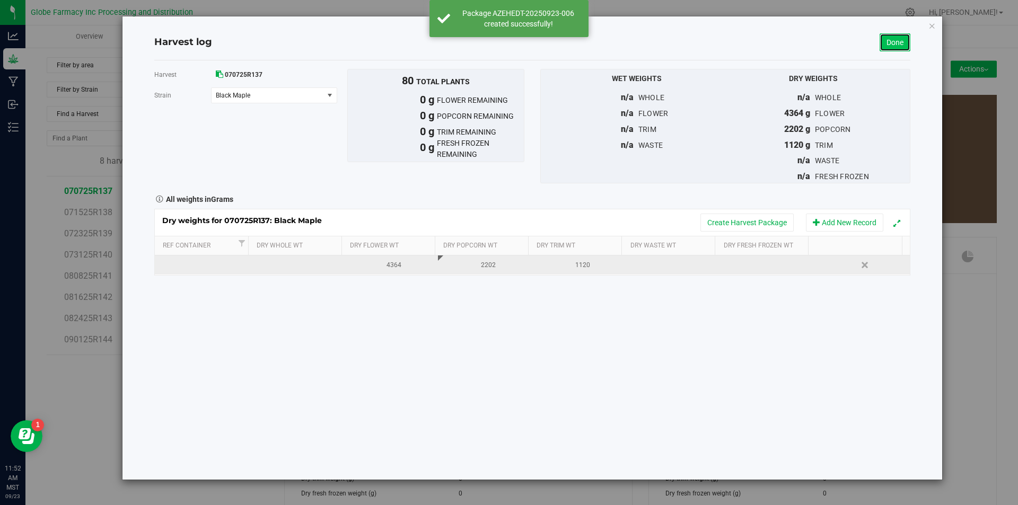
click at [897, 45] on link "Done" at bounding box center [895, 42] width 31 height 18
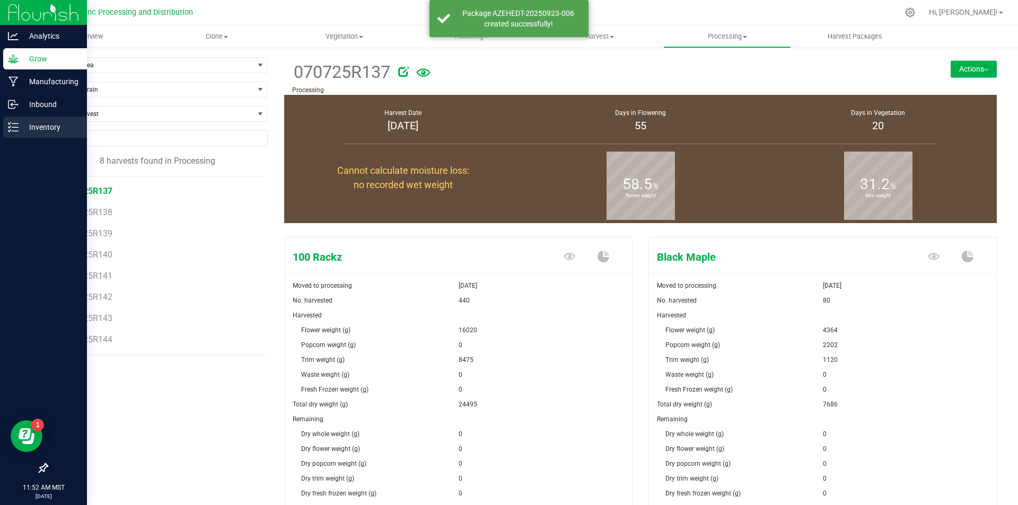
click at [20, 128] on p "Inventory" at bounding box center [51, 127] width 64 height 13
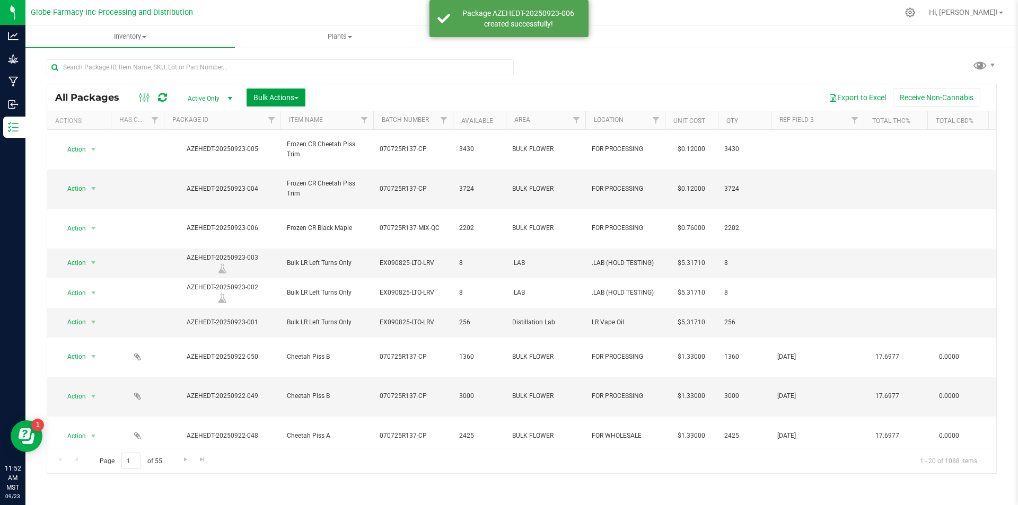
click at [269, 98] on span "Bulk Actions" at bounding box center [275, 97] width 45 height 8
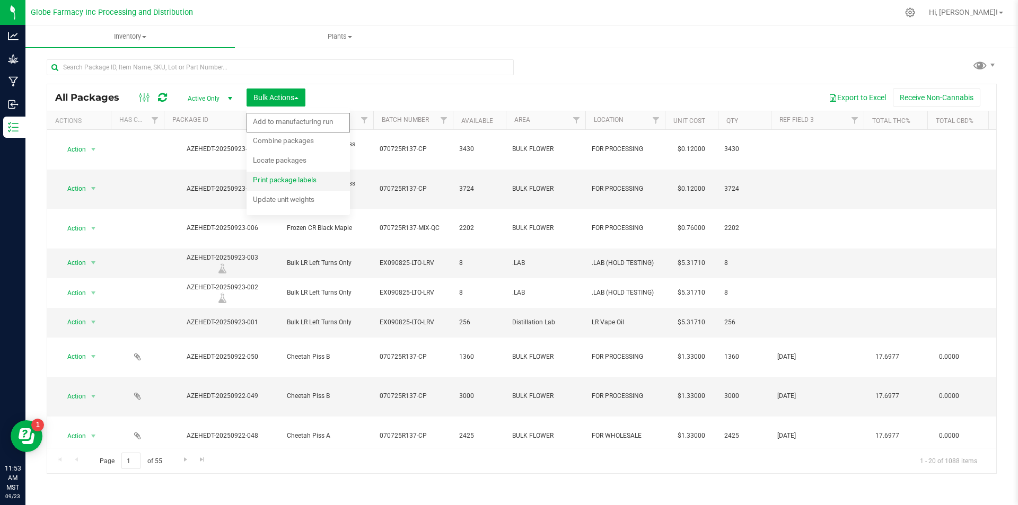
click at [268, 176] on span "Print package labels" at bounding box center [285, 180] width 64 height 8
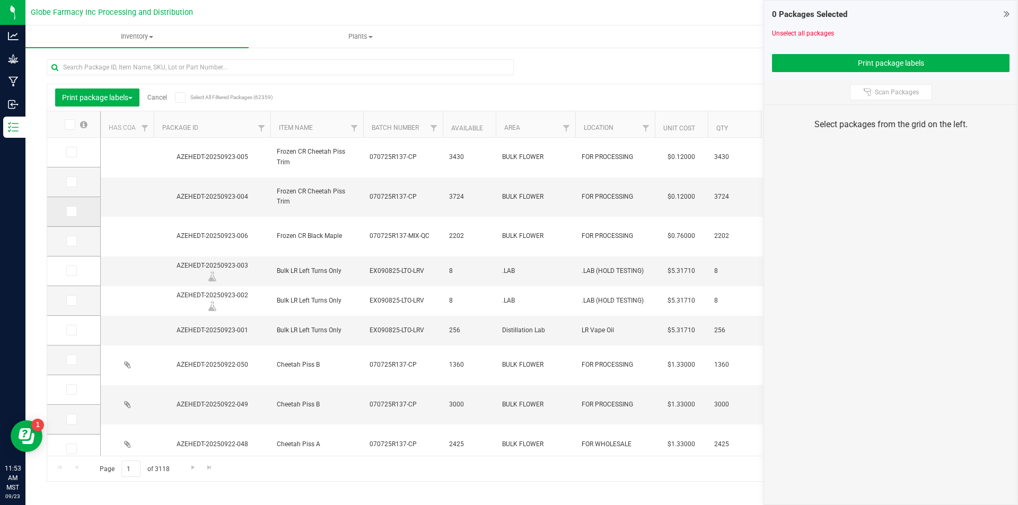
click at [74, 212] on icon at bounding box center [70, 212] width 7 height 0
click at [0, 0] on input "checkbox" at bounding box center [0, 0] width 0 height 0
click at [74, 212] on icon at bounding box center [70, 212] width 7 height 0
click at [0, 0] on input "checkbox" at bounding box center [0, 0] width 0 height 0
click at [74, 211] on span at bounding box center [71, 211] width 11 height 11
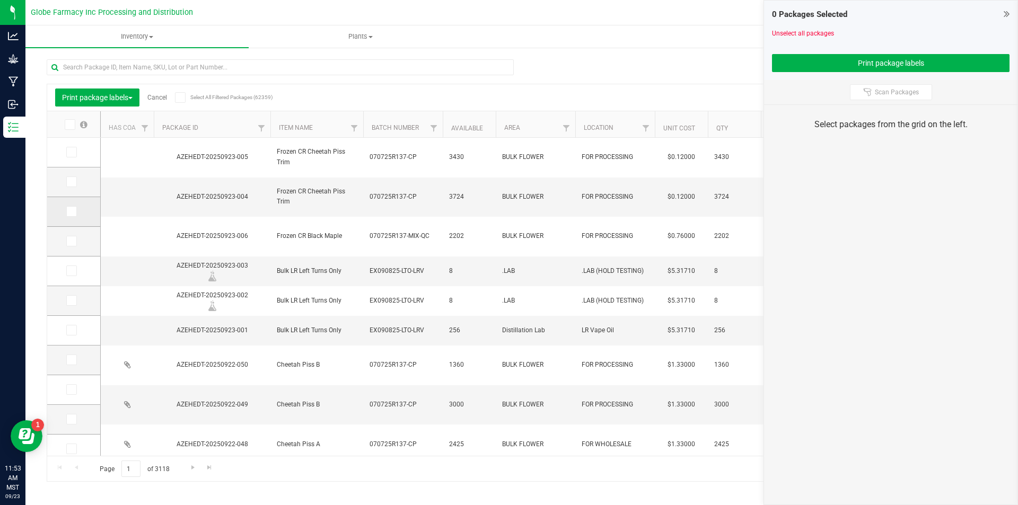
click at [70, 212] on icon at bounding box center [70, 212] width 7 height 0
click at [0, 0] on input "checkbox" at bounding box center [0, 0] width 0 height 0
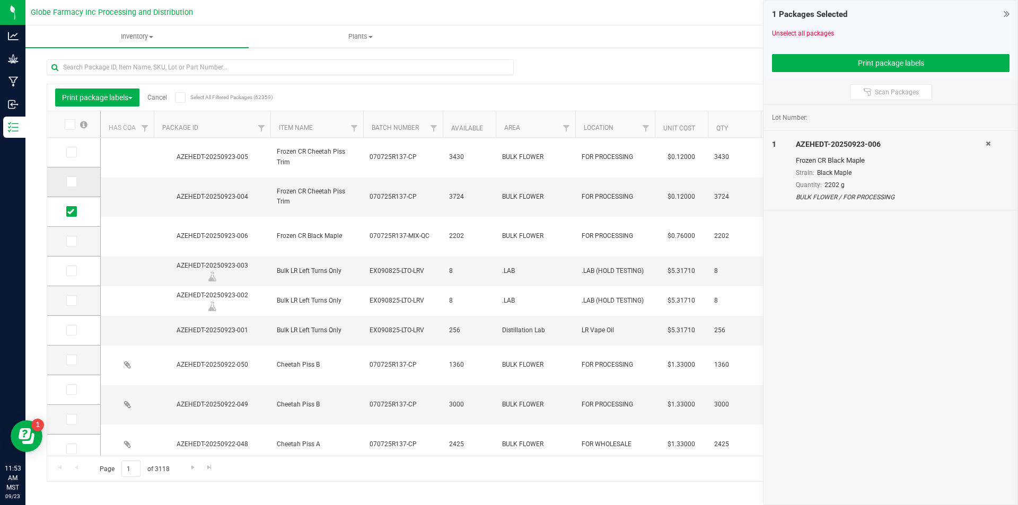
click at [76, 179] on span at bounding box center [71, 182] width 11 height 11
click at [0, 0] on input "checkbox" at bounding box center [0, 0] width 0 height 0
click at [73, 152] on icon at bounding box center [70, 152] width 7 height 0
click at [0, 0] on input "checkbox" at bounding box center [0, 0] width 0 height 0
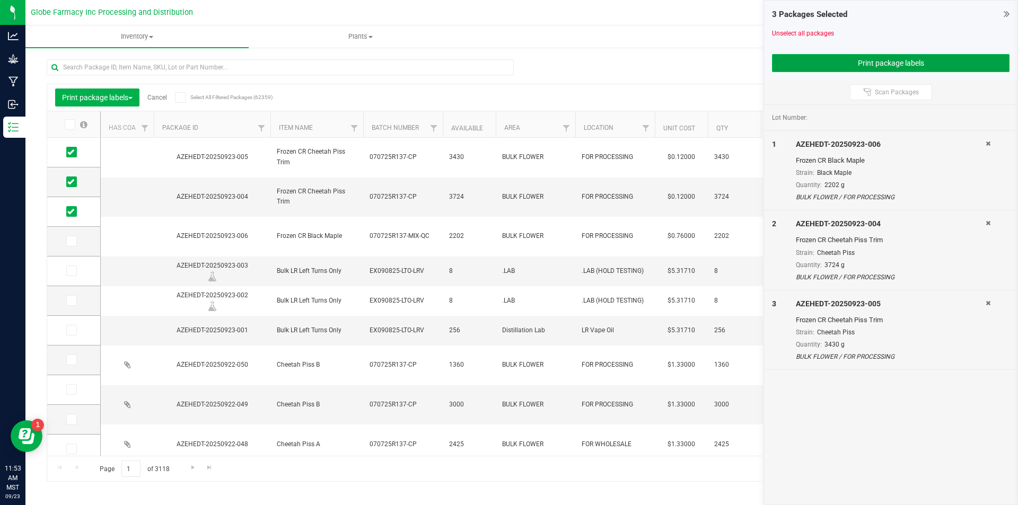
click at [792, 64] on button "Print package labels" at bounding box center [891, 63] width 238 height 18
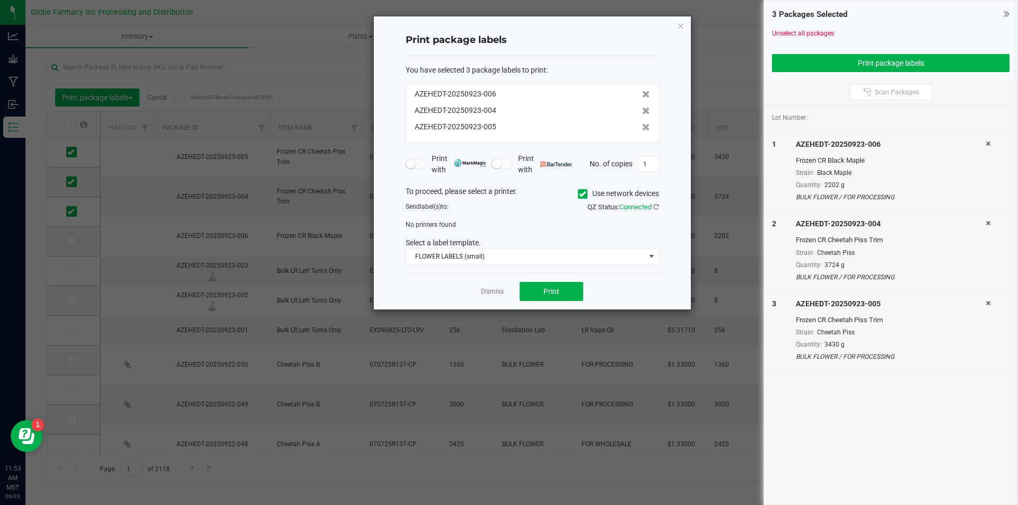
click at [579, 194] on icon at bounding box center [582, 194] width 7 height 0
click at [0, 0] on input "Use network devices" at bounding box center [0, 0] width 0 height 0
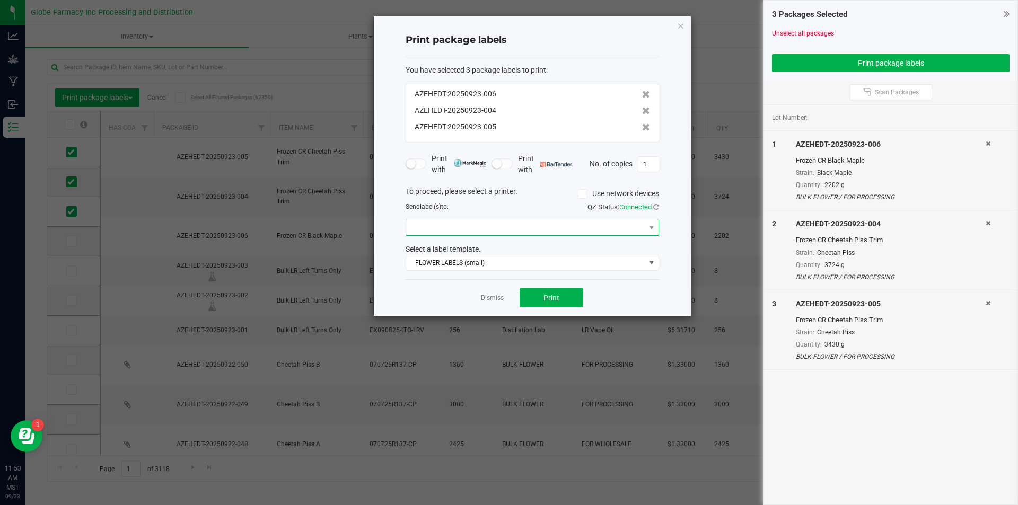
click at [645, 230] on span at bounding box center [651, 228] width 13 height 15
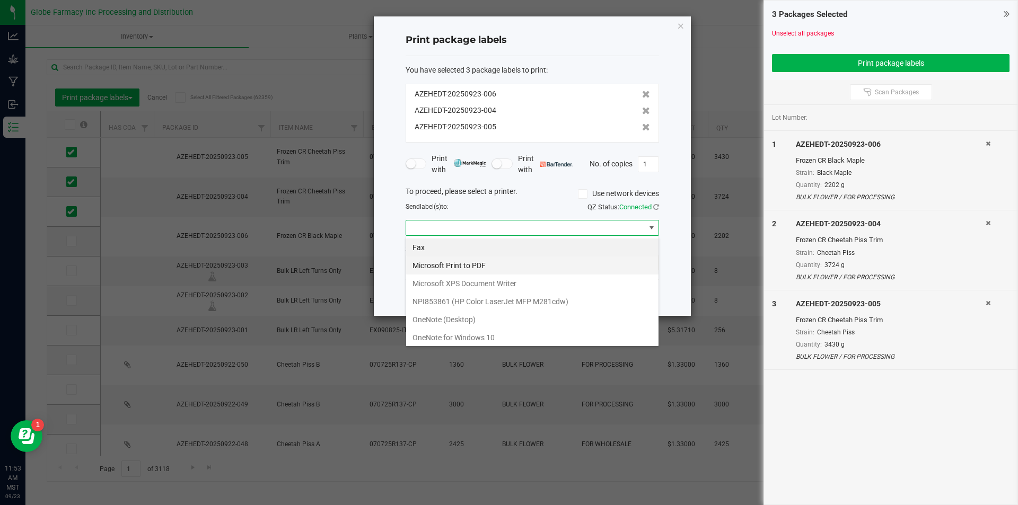
scroll to position [20, 0]
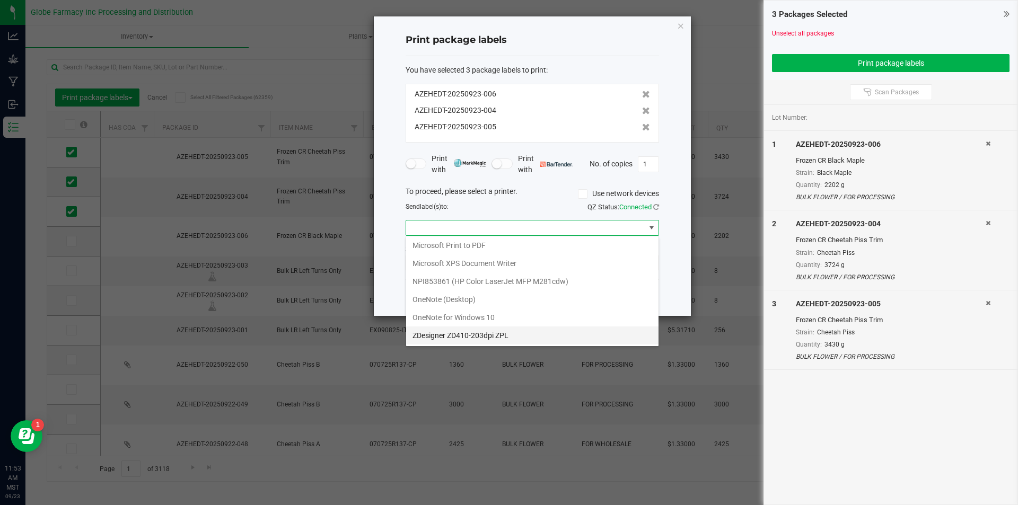
click at [488, 336] on ZPL "ZDesigner ZD410-203dpi ZPL" at bounding box center [532, 336] width 252 height 18
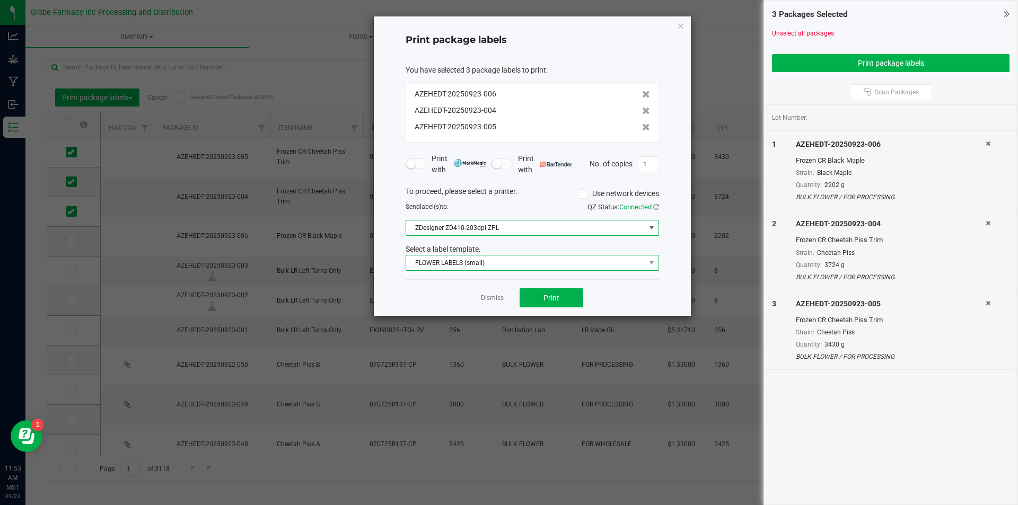
click at [542, 258] on span "FLOWER LABELS (small)" at bounding box center [525, 263] width 239 height 15
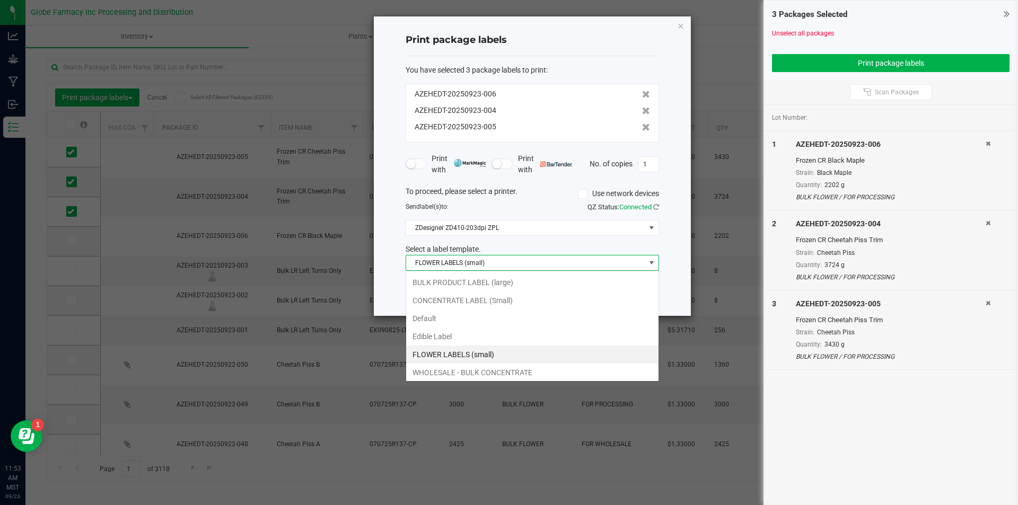
scroll to position [16, 253]
click at [508, 283] on li "BULK PRODUCT LABEL (large)" at bounding box center [532, 283] width 252 height 18
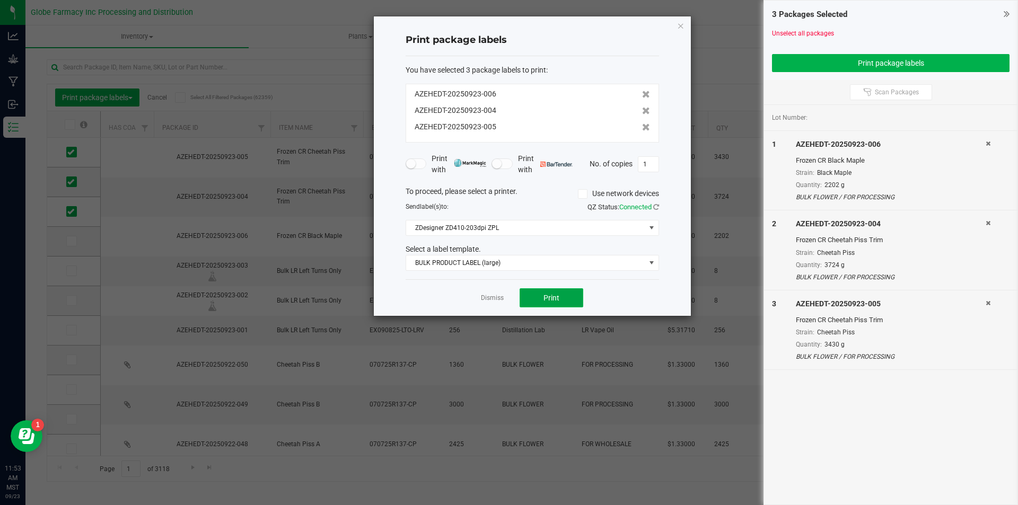
click at [538, 302] on button "Print" at bounding box center [552, 297] width 64 height 19
